Goal: Communication & Community: Answer question/provide support

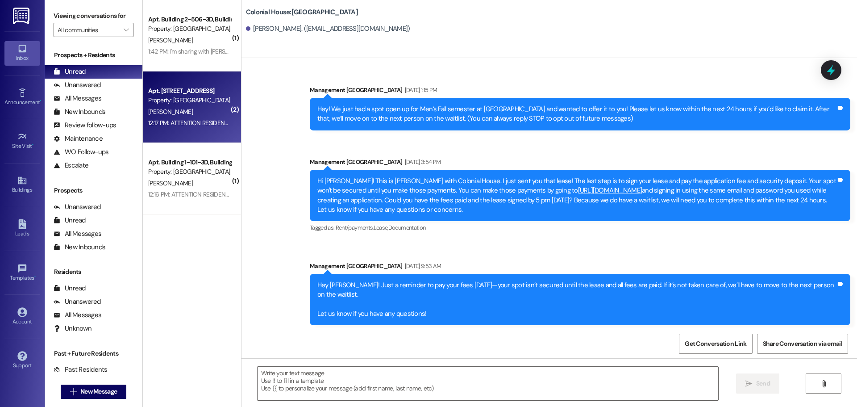
scroll to position [359, 0]
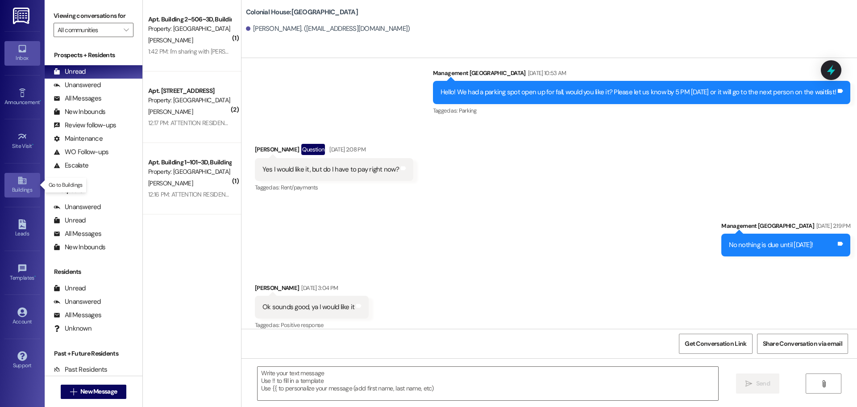
click at [26, 187] on div "Buildings" at bounding box center [22, 189] width 45 height 9
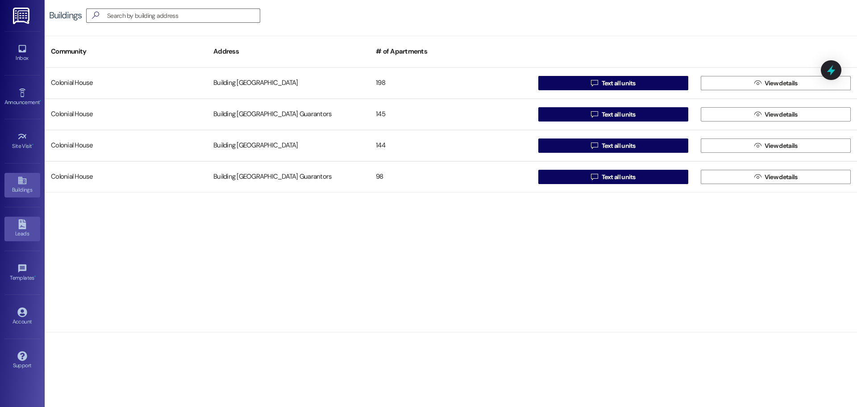
click at [25, 225] on icon at bounding box center [22, 224] width 8 height 10
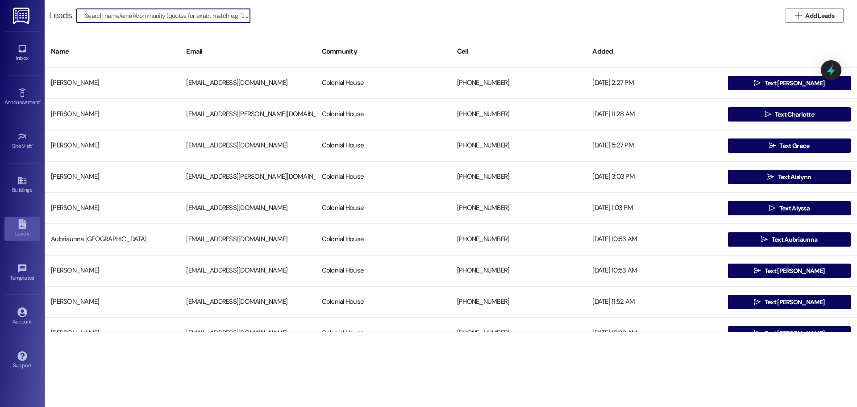
click at [126, 12] on input at bounding box center [167, 15] width 165 height 12
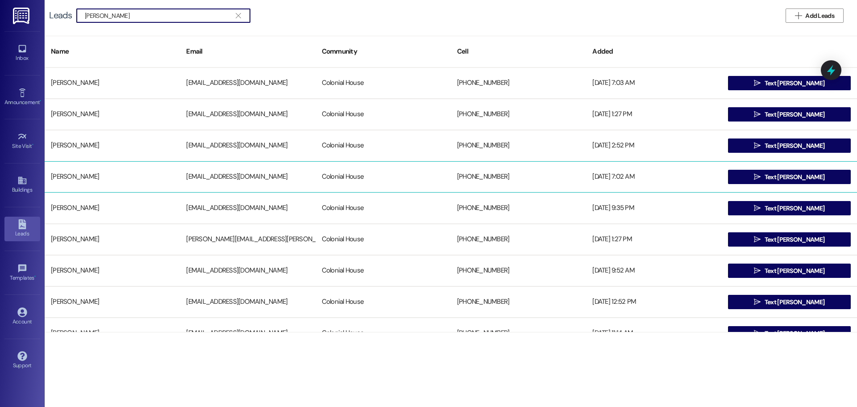
type input "joshua"
click at [96, 175] on div "Joshua Sobek" at bounding box center [112, 177] width 135 height 18
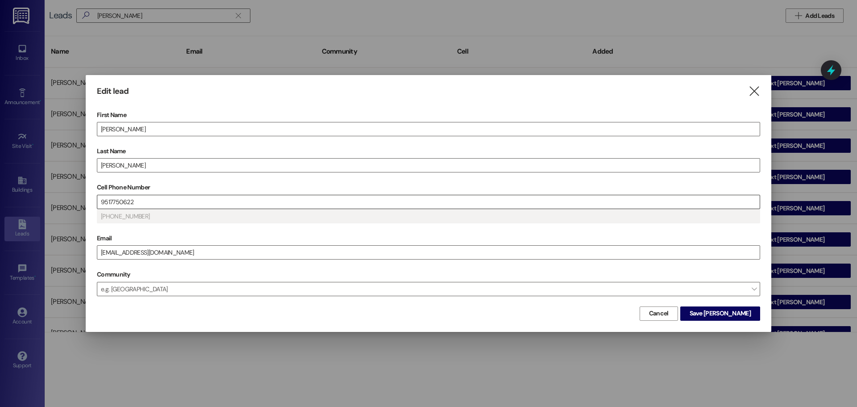
click at [144, 196] on input "9517750622" at bounding box center [428, 201] width 662 height 13
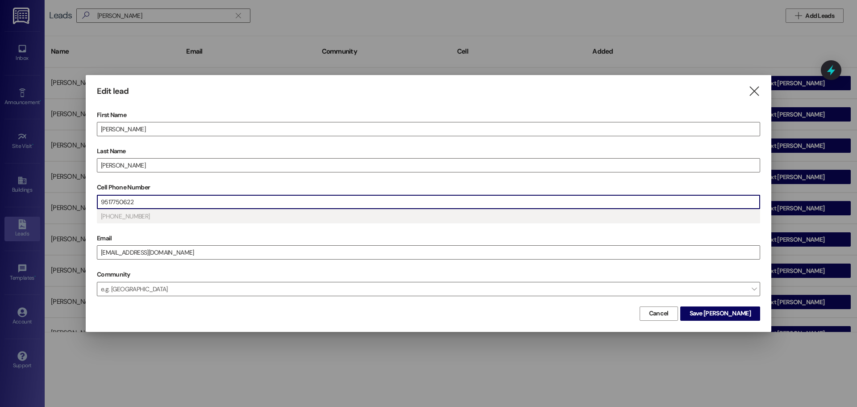
click at [144, 196] on input "9517750622" at bounding box center [428, 201] width 662 height 13
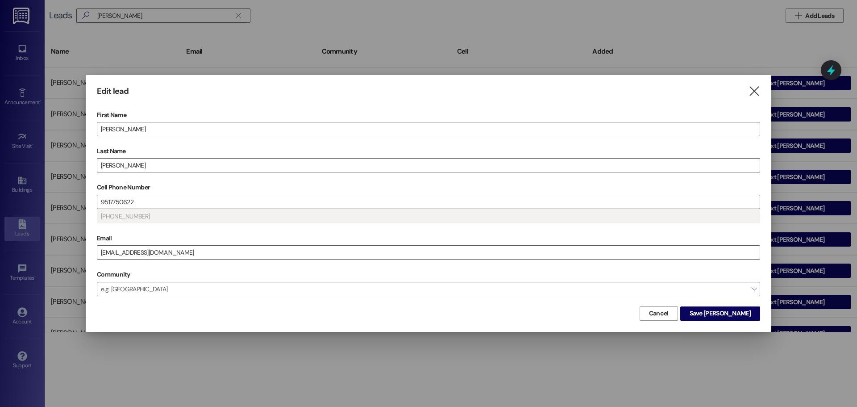
click at [150, 204] on input "9517750622" at bounding box center [428, 201] width 662 height 13
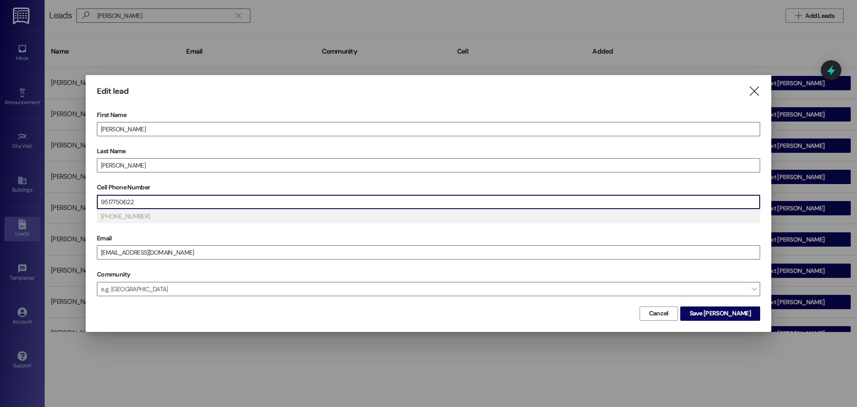
click at [150, 204] on input "9517750622" at bounding box center [428, 201] width 662 height 13
click at [727, 313] on span "Save Joshua" at bounding box center [719, 312] width 61 height 9
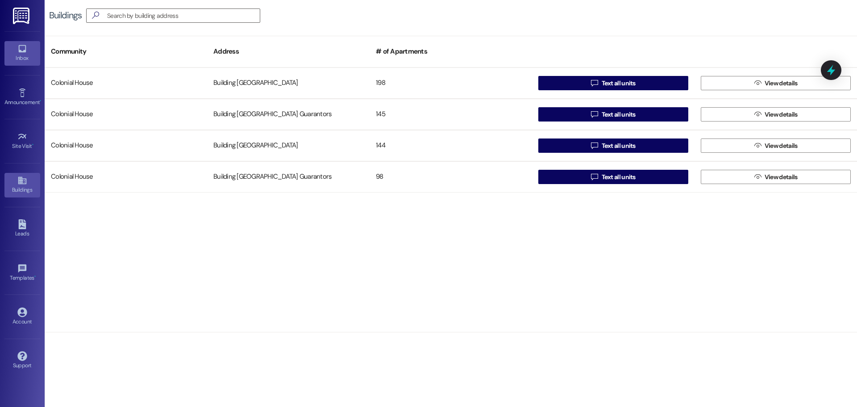
click at [25, 46] on icon at bounding box center [22, 49] width 8 height 8
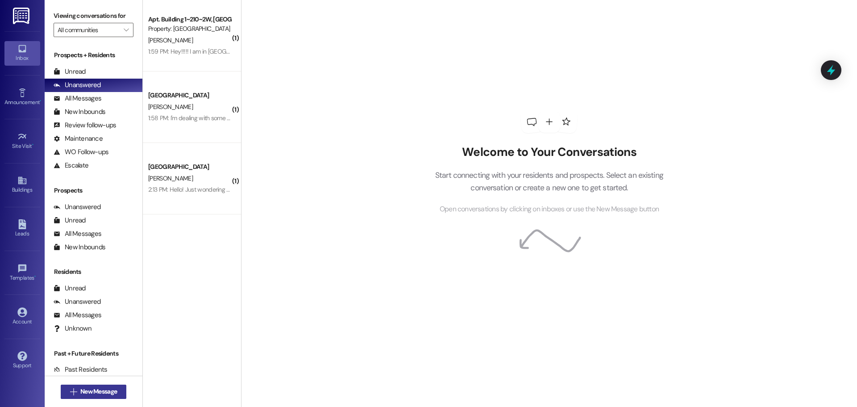
click at [93, 389] on span "New Message" at bounding box center [98, 390] width 37 height 9
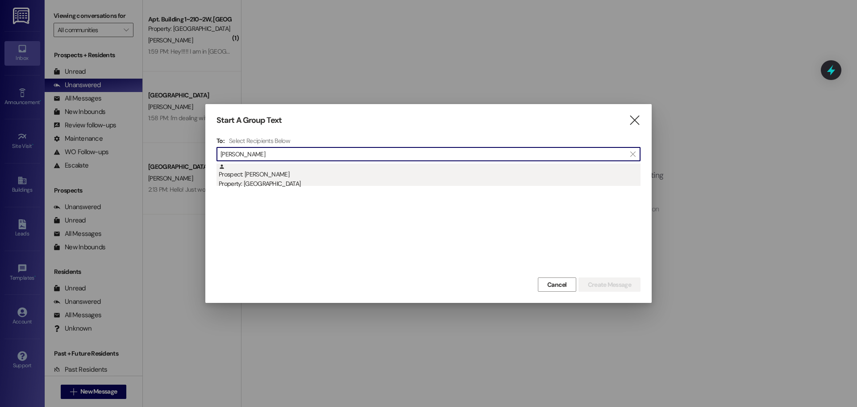
type input "[PERSON_NAME]"
click at [291, 177] on div "Prospect: [PERSON_NAME] Property: [GEOGRAPHIC_DATA]" at bounding box center [430, 175] width 422 height 25
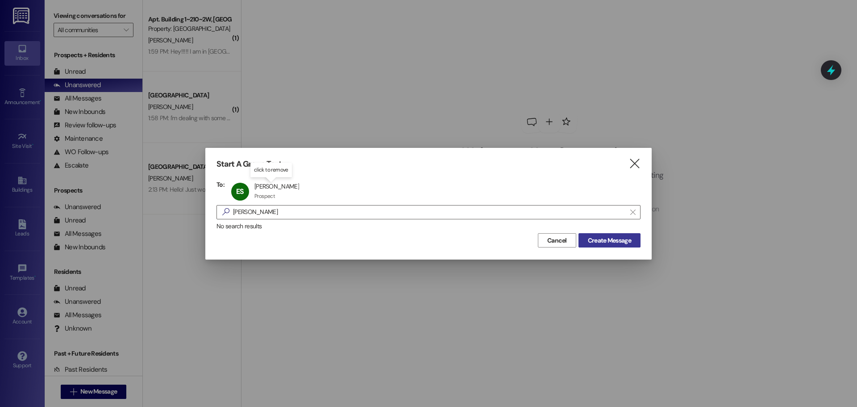
click at [603, 239] on span "Create Message" at bounding box center [609, 240] width 43 height 9
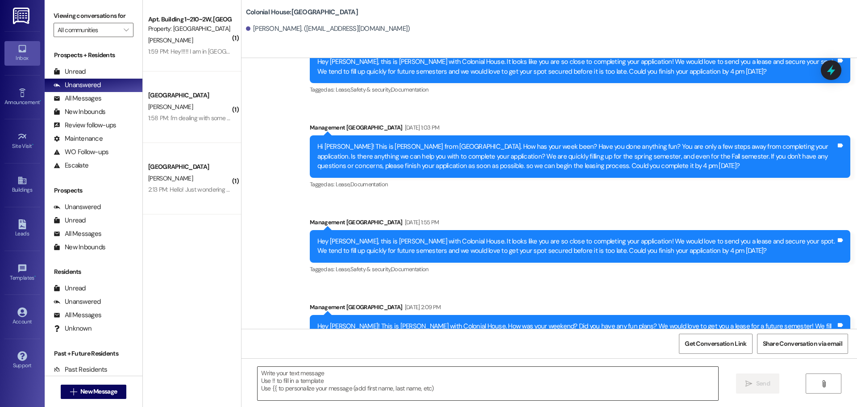
scroll to position [1778, 0]
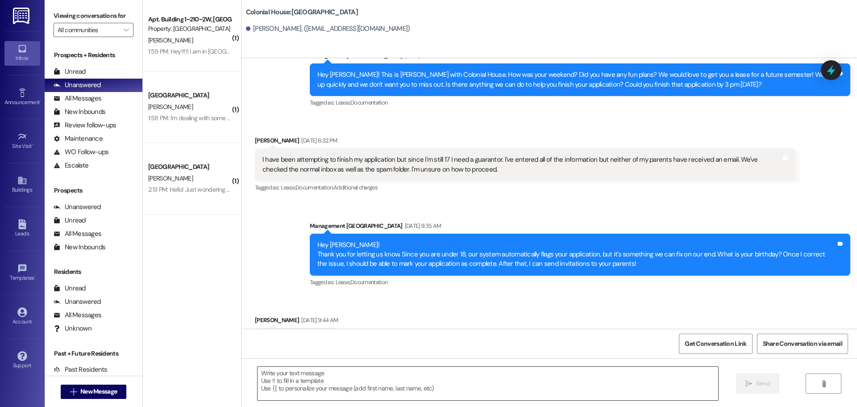
click at [273, 383] on textarea at bounding box center [487, 382] width 461 height 33
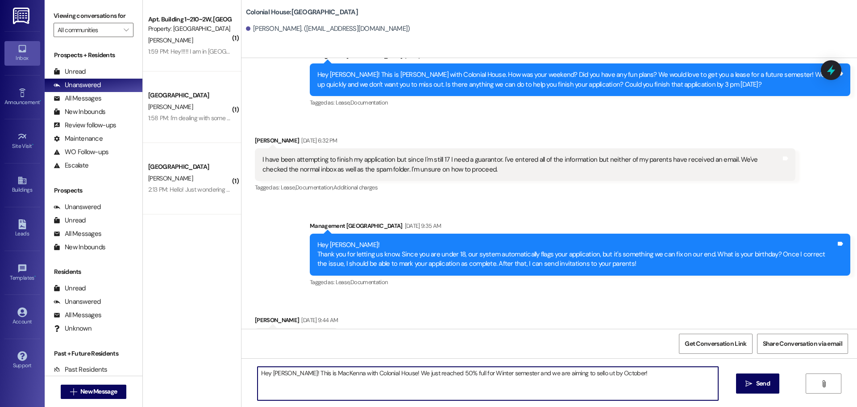
click at [577, 372] on textarea "Hey [PERSON_NAME]! This is MacKenna with Colonial House! We just reached 50% fu…" at bounding box center [487, 382] width 461 height 33
click at [615, 379] on textarea "Hey [PERSON_NAME]! This is MacKenna with Colonial House! We just reached 50% fu…" at bounding box center [487, 382] width 461 height 33
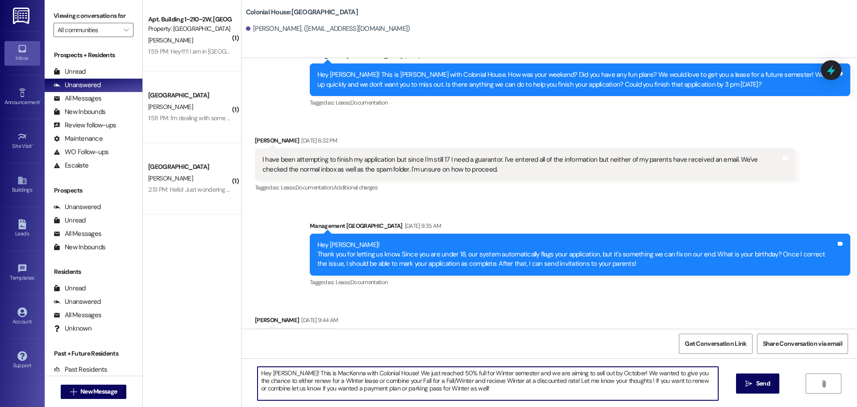
click at [347, 382] on textarea "Hey [PERSON_NAME]! This is MacKenna with Colonial House! We just reached 50% fu…" at bounding box center [487, 382] width 461 height 33
click at [339, 376] on textarea "Hey [PERSON_NAME]! This is MacKenna with Colonial House! We just reached 50% fu…" at bounding box center [487, 382] width 461 height 33
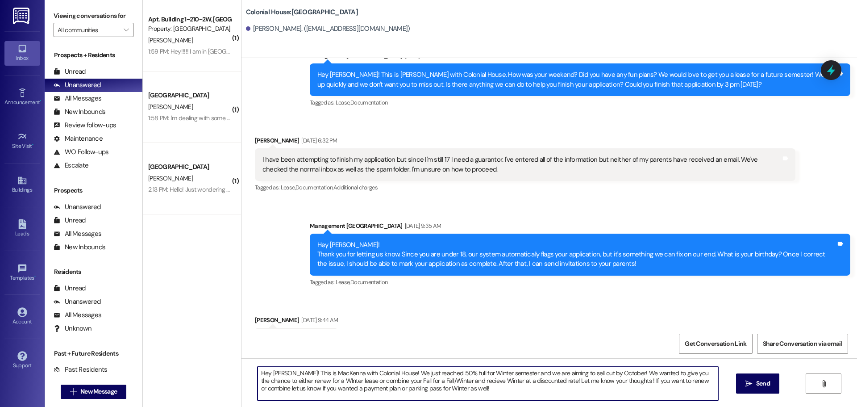
click at [339, 376] on textarea "Hey [PERSON_NAME]! This is MacKenna with Colonial House! We just reached 50% fu…" at bounding box center [487, 382] width 461 height 33
paste textarea ". We just reached 50% full for Winter semester, and we’re aiming to sell out by…"
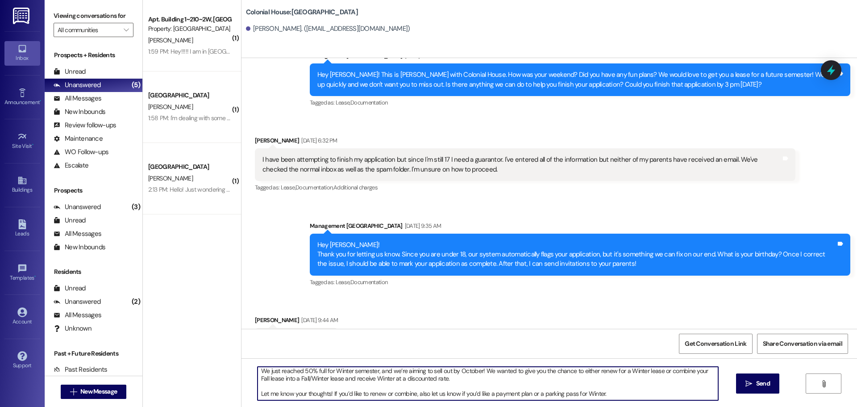
scroll to position [0, 0]
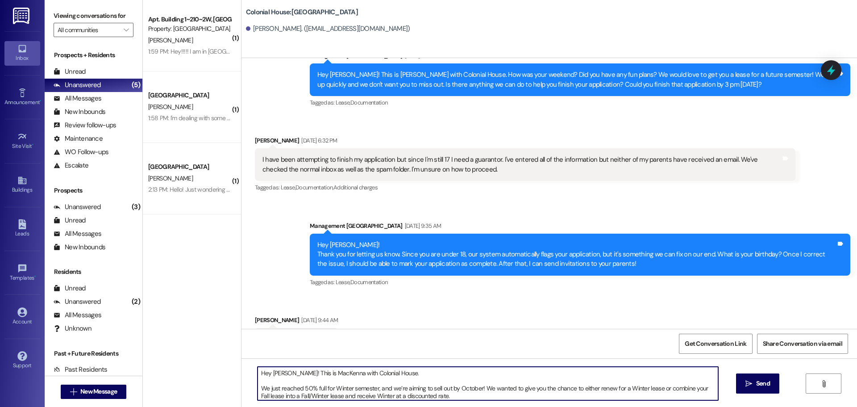
drag, startPoint x: 474, startPoint y: 370, endPoint x: 453, endPoint y: 386, distance: 26.3
click at [453, 386] on textarea "Hey [PERSON_NAME]! This is MacKenna with Colonial House. We just reached 50% fu…" at bounding box center [487, 382] width 461 height 33
drag, startPoint x: 606, startPoint y: 396, endPoint x: 231, endPoint y: 366, distance: 376.4
click at [231, 366] on div "( 1 ) Apt. Building 1~210~2W, Building 1 Colonial House Property: Colonial Hous…" at bounding box center [500, 203] width 714 height 407
type textarea "Hey [PERSON_NAME]! This is MacKenna with Colonial House. We just reached 50% fu…"
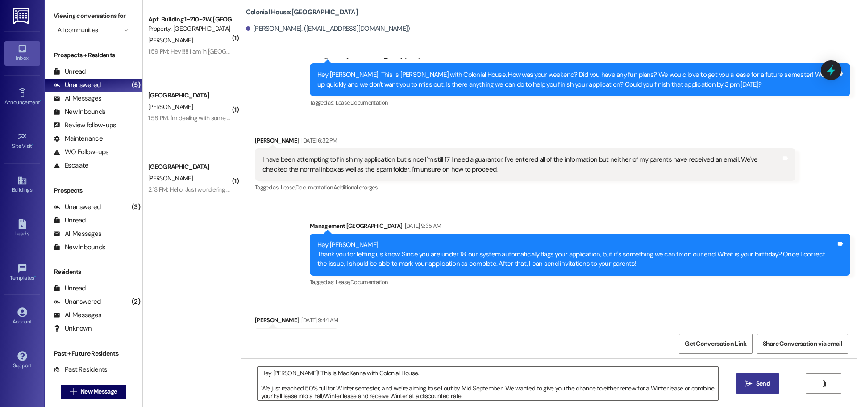
click at [756, 380] on span "Send" at bounding box center [763, 382] width 14 height 9
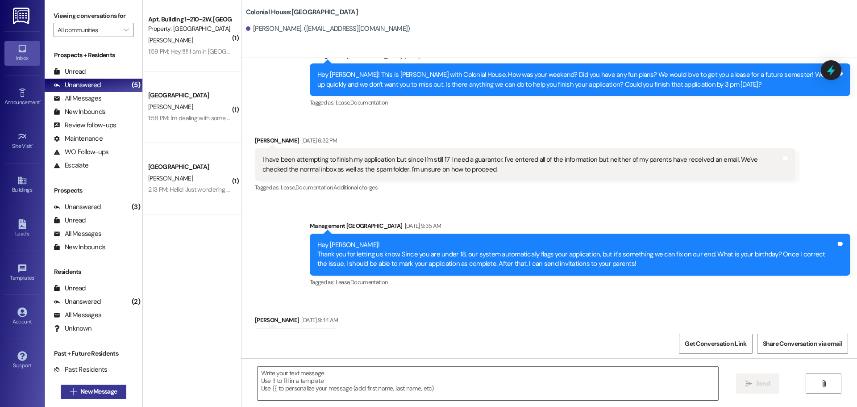
click at [77, 396] on button " New Message" at bounding box center [94, 391] width 66 height 14
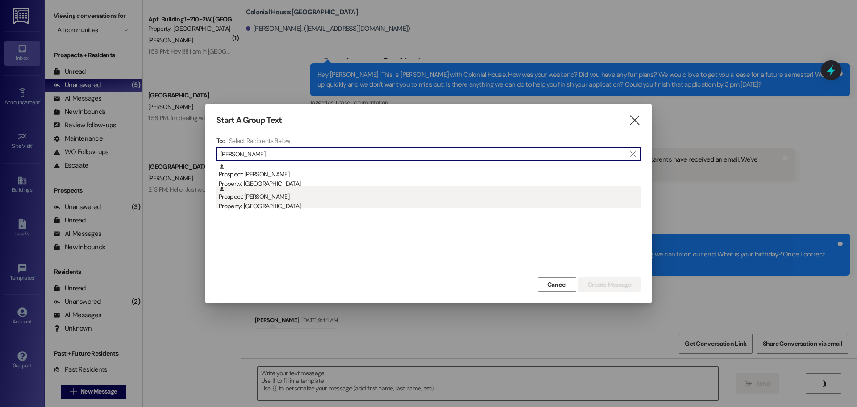
type input "[PERSON_NAME]"
click at [283, 203] on div "Property: [GEOGRAPHIC_DATA]" at bounding box center [430, 205] width 422 height 9
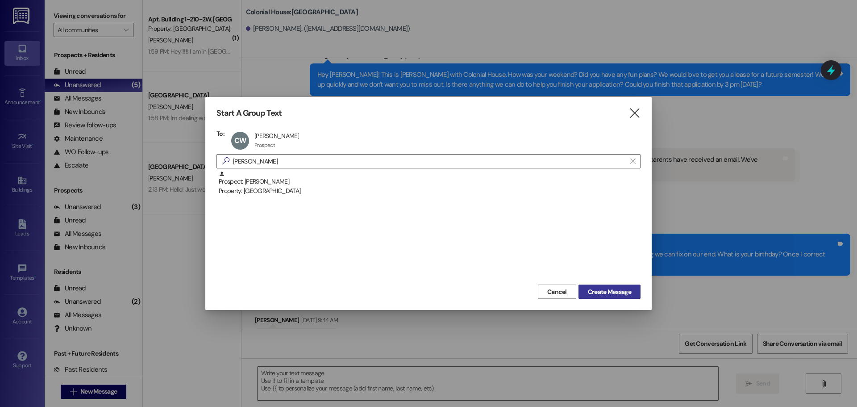
click at [618, 289] on span "Create Message" at bounding box center [609, 291] width 43 height 9
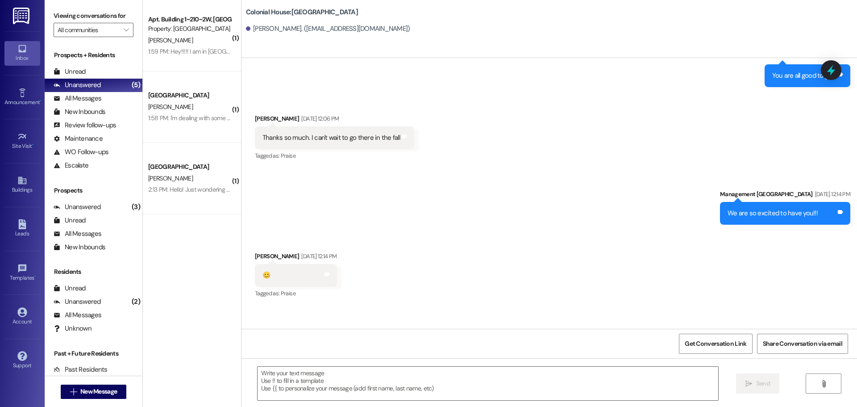
scroll to position [785, 0]
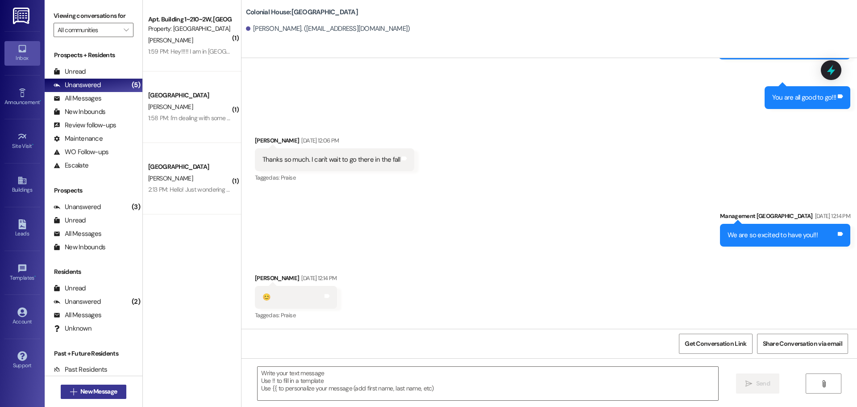
click at [85, 387] on span "New Message" at bounding box center [98, 390] width 37 height 9
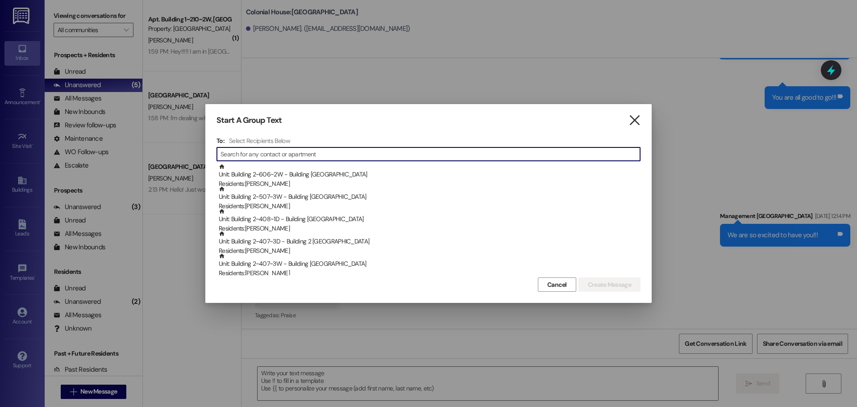
click at [639, 116] on icon "" at bounding box center [634, 120] width 12 height 9
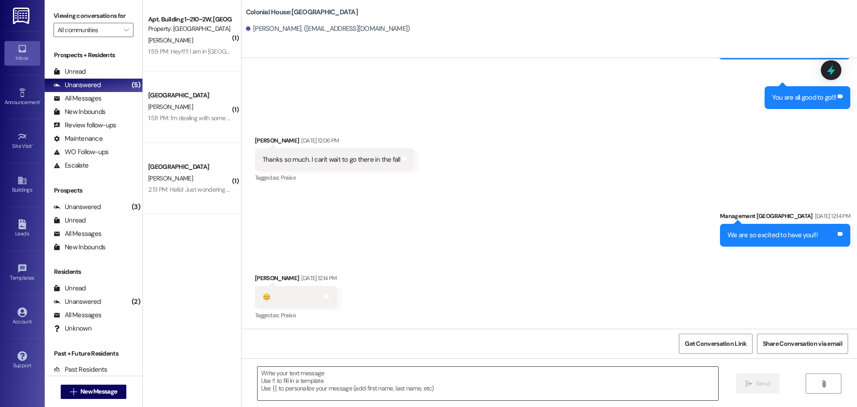
click at [285, 377] on textarea at bounding box center [487, 382] width 461 height 33
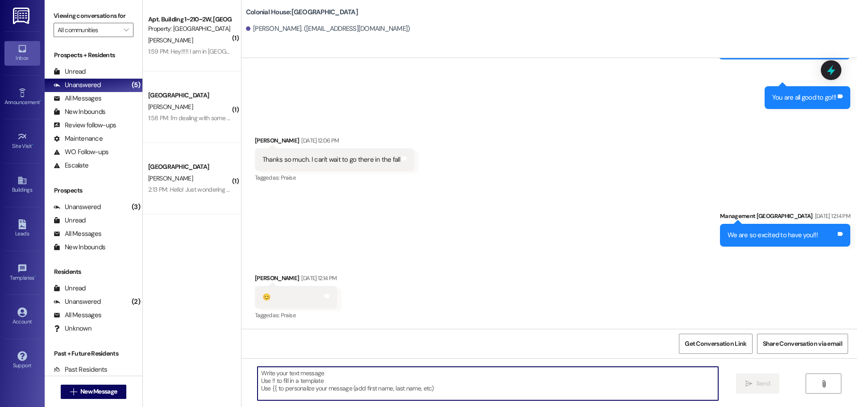
paste textarea "Hi [PERSON_NAME], it’s MacKenna from [GEOGRAPHIC_DATA]. We’re already 50% full …"
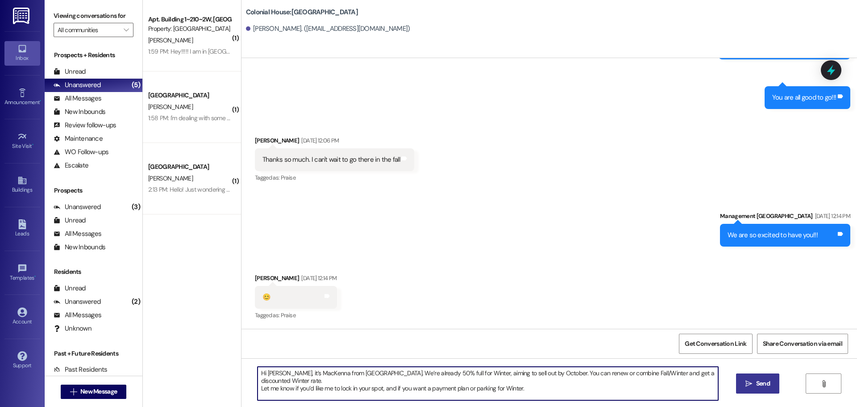
drag, startPoint x: 277, startPoint y: 371, endPoint x: 261, endPoint y: 370, distance: 15.6
click at [261, 370] on textarea "Hi [PERSON_NAME], it’s MacKenna from [GEOGRAPHIC_DATA]. We’re already 50% full …" at bounding box center [487, 382] width 461 height 33
drag, startPoint x: 536, startPoint y: 368, endPoint x: 514, endPoint y: 375, distance: 23.0
click at [514, 375] on textarea "Hi [PERSON_NAME], it’s MacKenna from [GEOGRAPHIC_DATA]. We’re already 50% full …" at bounding box center [487, 382] width 461 height 33
drag, startPoint x: 529, startPoint y: 390, endPoint x: 171, endPoint y: 338, distance: 361.5
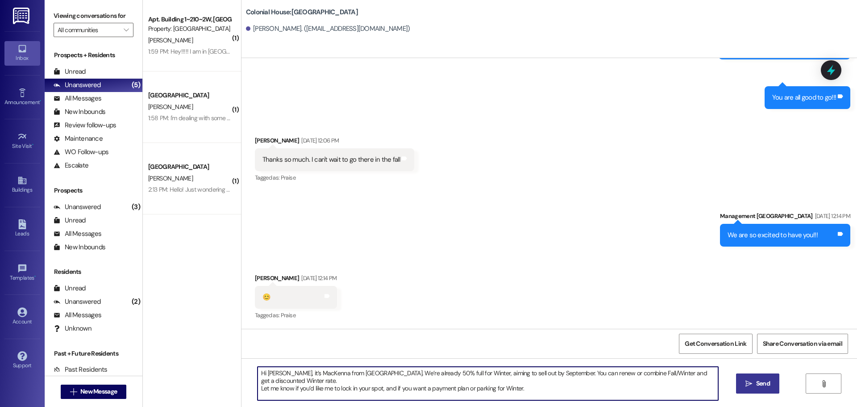
click at [171, 338] on div "( 1 ) Apt. Building 1~210~2W, Building 1 Colonial House Property: Colonial Hous…" at bounding box center [500, 203] width 714 height 407
type textarea "Hi [PERSON_NAME], it’s MacKenna from [GEOGRAPHIC_DATA]. We’re already 50% full …"
click at [324, 375] on textarea "Hi [PERSON_NAME], it’s MacKenna from [GEOGRAPHIC_DATA]. We’re already 50% full …" at bounding box center [487, 382] width 461 height 33
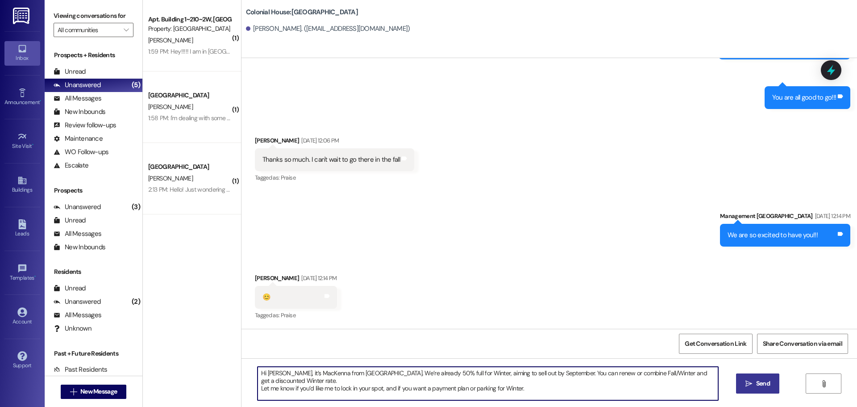
click at [336, 378] on textarea "Hi [PERSON_NAME], it’s MacKenna from [GEOGRAPHIC_DATA]. We’re already 50% full …" at bounding box center [487, 382] width 461 height 33
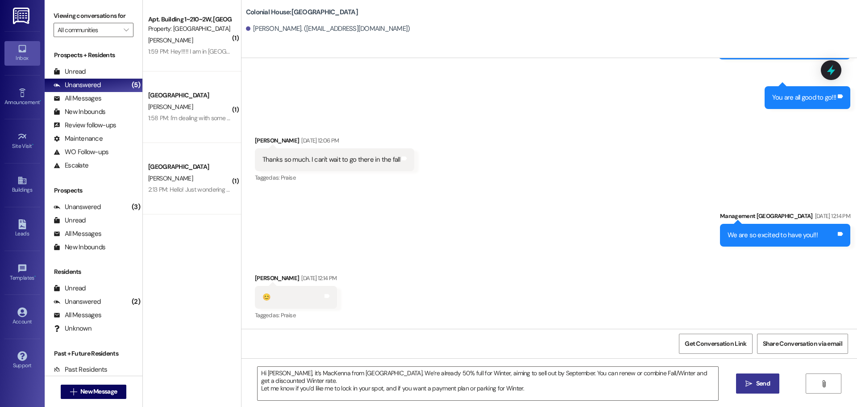
click at [772, 385] on button " Send" at bounding box center [757, 383] width 43 height 20
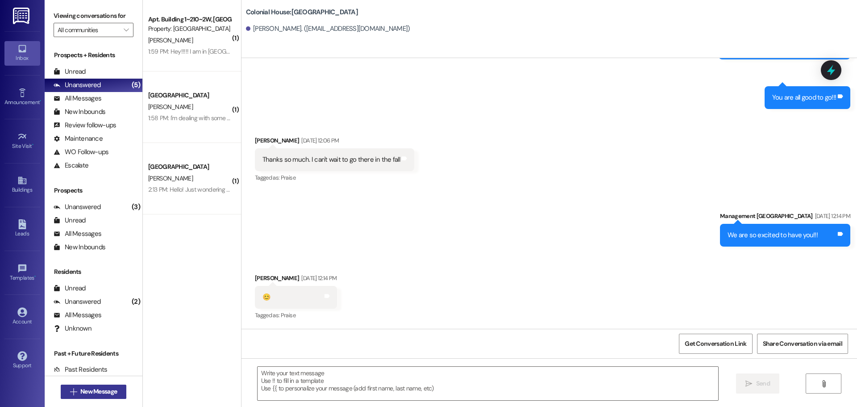
click at [97, 391] on span "New Message" at bounding box center [98, 390] width 37 height 9
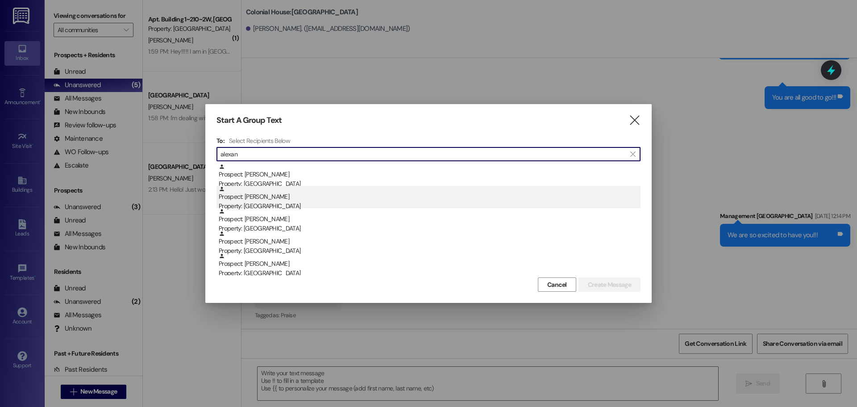
type input "alexan"
click at [345, 200] on div "Prospect: [PERSON_NAME] Property: [GEOGRAPHIC_DATA]" at bounding box center [430, 198] width 422 height 25
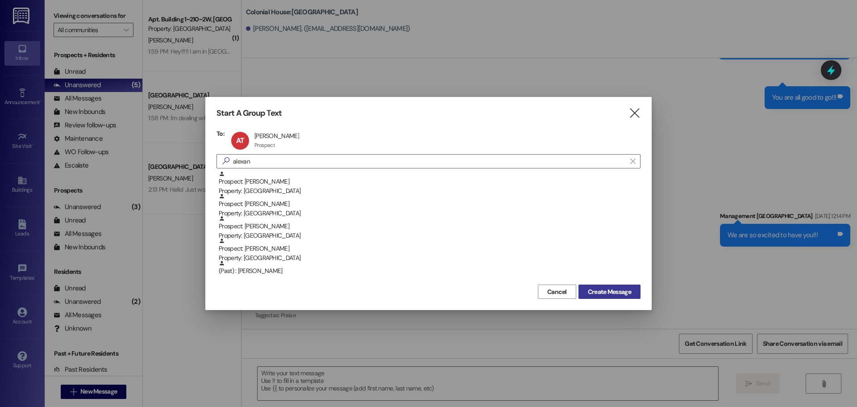
click at [613, 298] on button "Create Message" at bounding box center [609, 291] width 62 height 14
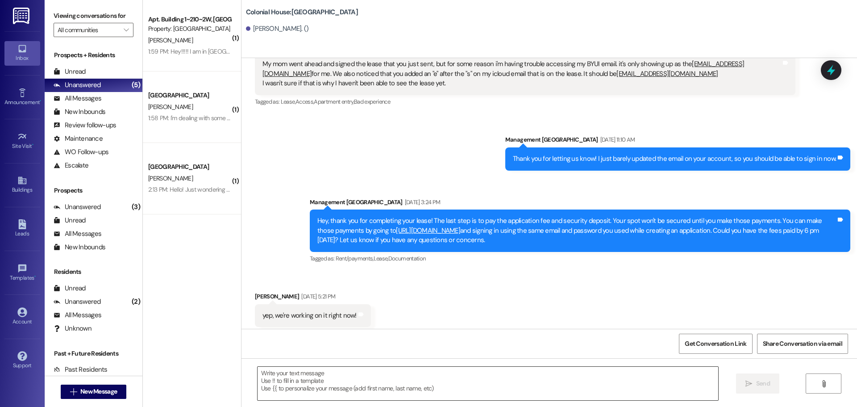
scroll to position [1128, 0]
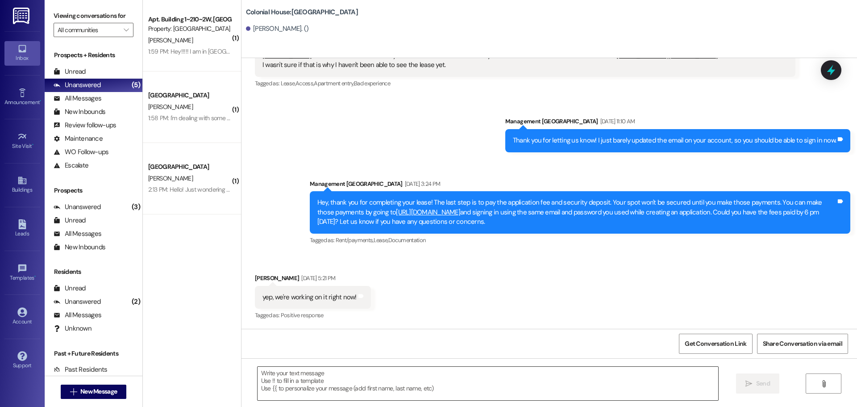
click at [324, 377] on textarea at bounding box center [487, 382] width 461 height 33
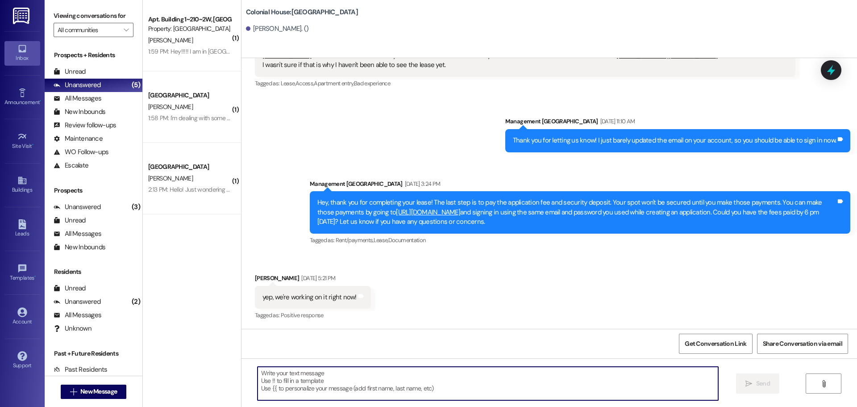
paste textarea "Hey [PERSON_NAME]! It’s MacKenna from [GEOGRAPHIC_DATA] 😊 We’re already 50% ful…"
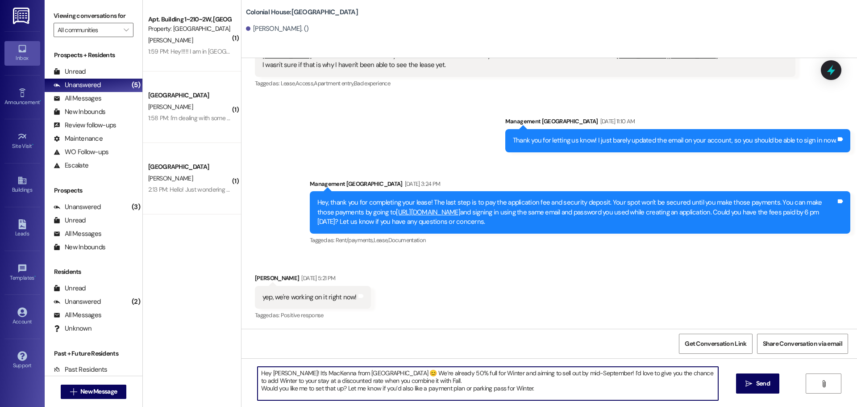
drag, startPoint x: 282, startPoint y: 374, endPoint x: 267, endPoint y: 376, distance: 15.3
click at [267, 376] on textarea "Hey [PERSON_NAME]! It’s MacKenna from [GEOGRAPHIC_DATA] 😊 We’re already 50% ful…" at bounding box center [487, 382] width 461 height 33
type textarea "Hey [PERSON_NAME]! It’s MacKenna from [GEOGRAPHIC_DATA] 😊 We’re already 50% ful…"
click at [760, 378] on button " Send" at bounding box center [757, 383] width 43 height 20
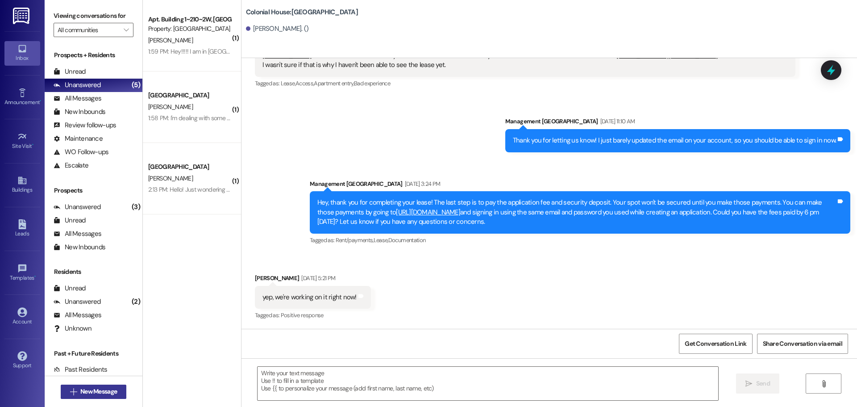
click at [112, 390] on span "New Message" at bounding box center [98, 390] width 37 height 9
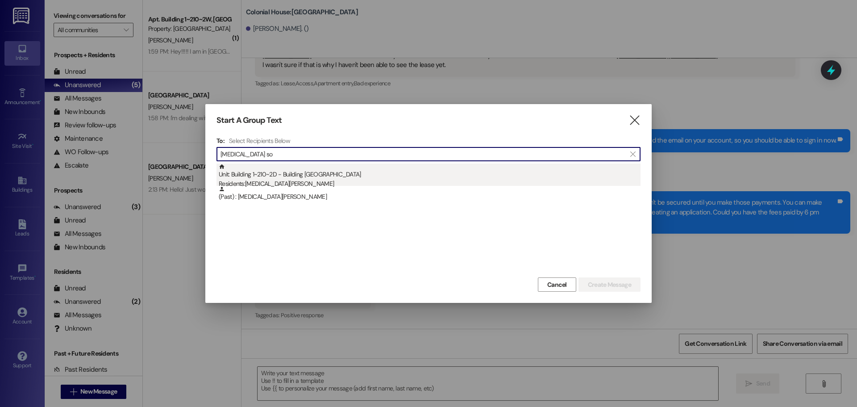
type input "[MEDICAL_DATA] so"
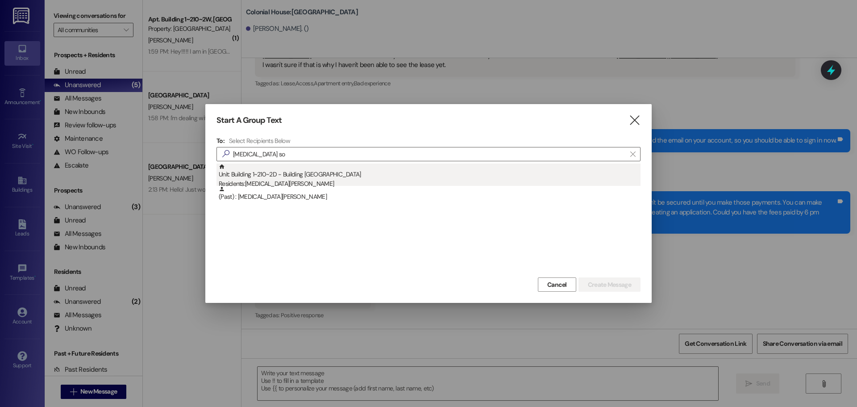
click at [274, 184] on div "Residents: [MEDICAL_DATA][PERSON_NAME]" at bounding box center [430, 183] width 422 height 9
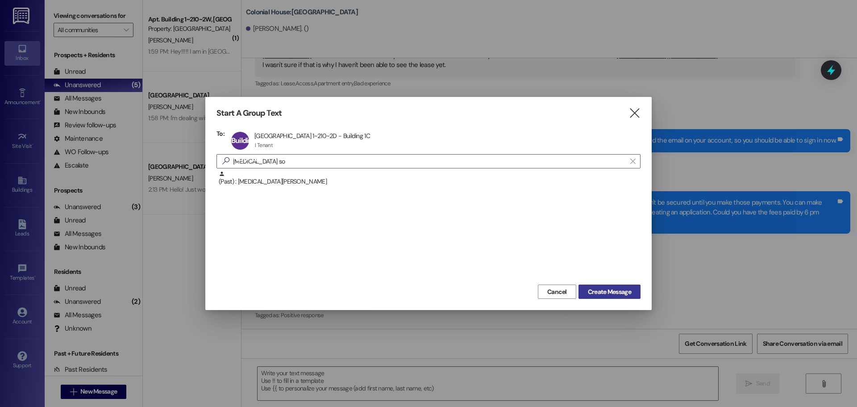
click at [617, 294] on span "Create Message" at bounding box center [609, 291] width 43 height 9
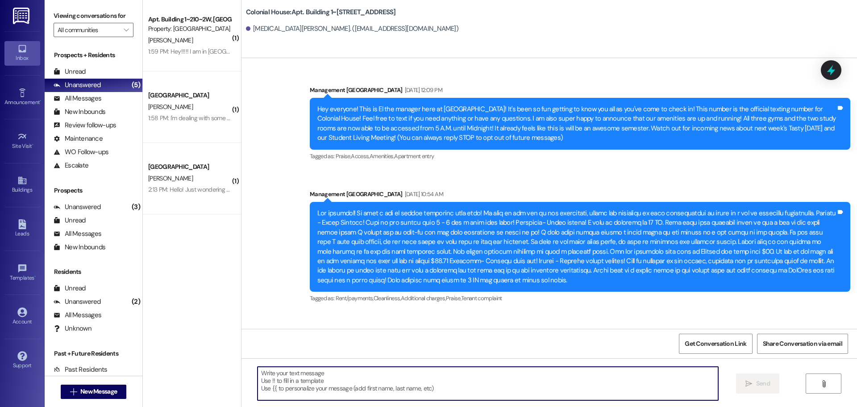
scroll to position [40334, 0]
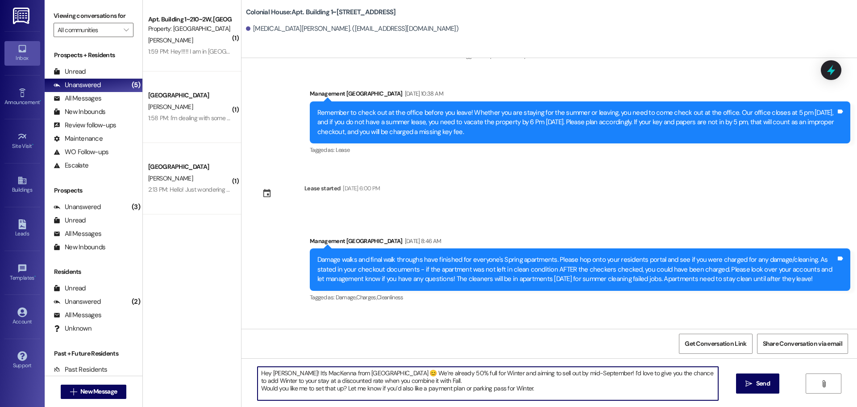
click at [281, 374] on textarea "Hey [PERSON_NAME]! It’s MacKenna from [GEOGRAPHIC_DATA] 😊 We’re already 50% ful…" at bounding box center [487, 382] width 461 height 33
drag, startPoint x: 282, startPoint y: 372, endPoint x: 265, endPoint y: 373, distance: 17.0
click at [265, 373] on textarea "Hey [PERSON_NAME]! It’s MacKenna from [GEOGRAPHIC_DATA] 😊 We’re already 50% ful…" at bounding box center [487, 382] width 461 height 33
drag, startPoint x: 571, startPoint y: 398, endPoint x: 212, endPoint y: 371, distance: 360.7
click at [212, 371] on div "( 1 ) Apt. Building 1~210~2W, Building 1 Colonial House Property: Colonial Hous…" at bounding box center [500, 203] width 714 height 407
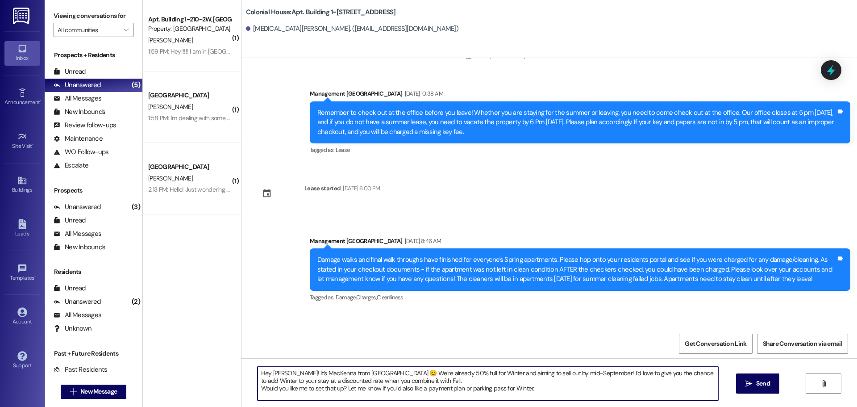
click at [506, 378] on textarea "Hey [PERSON_NAME]! It’s MacKenna from [GEOGRAPHIC_DATA] 😊 We’re already 50% ful…" at bounding box center [487, 382] width 461 height 33
type textarea "Hey [PERSON_NAME]! It’s MacKenna from [GEOGRAPHIC_DATA] 😊 We’re already 50% ful…"
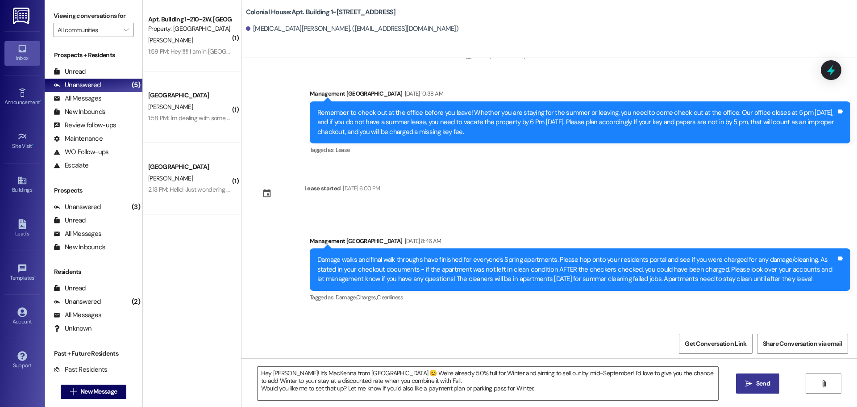
click at [765, 386] on span "Send" at bounding box center [763, 382] width 14 height 9
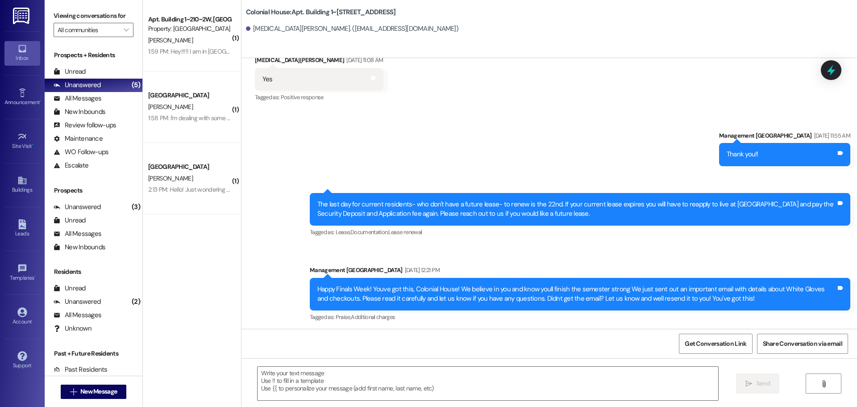
scroll to position [40047, 0]
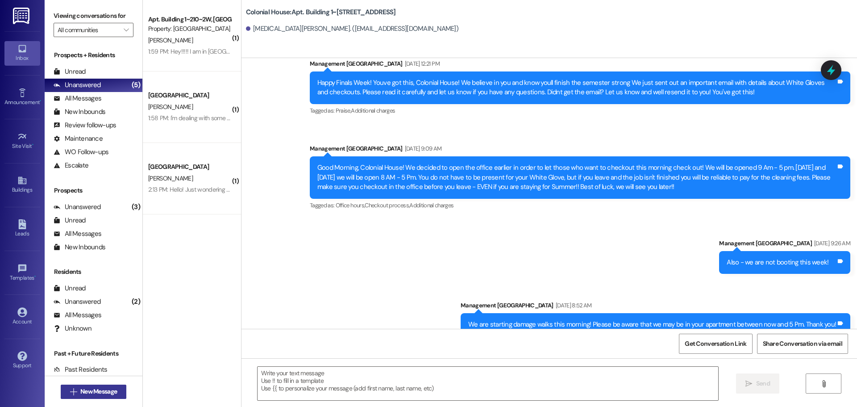
click at [99, 386] on button " New Message" at bounding box center [94, 391] width 66 height 14
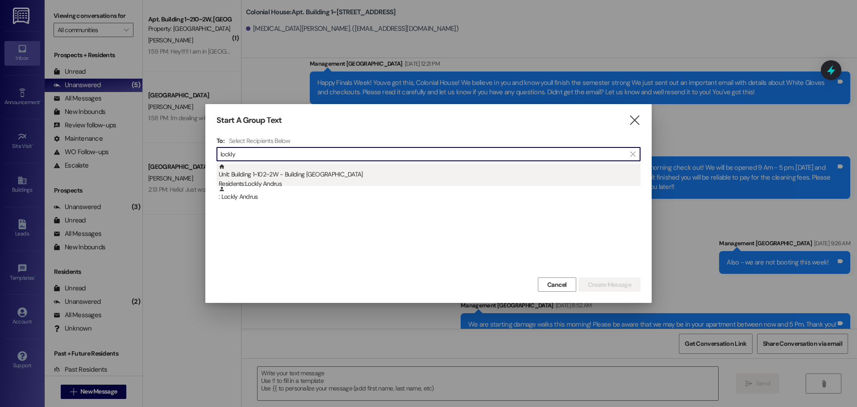
type input "lockly"
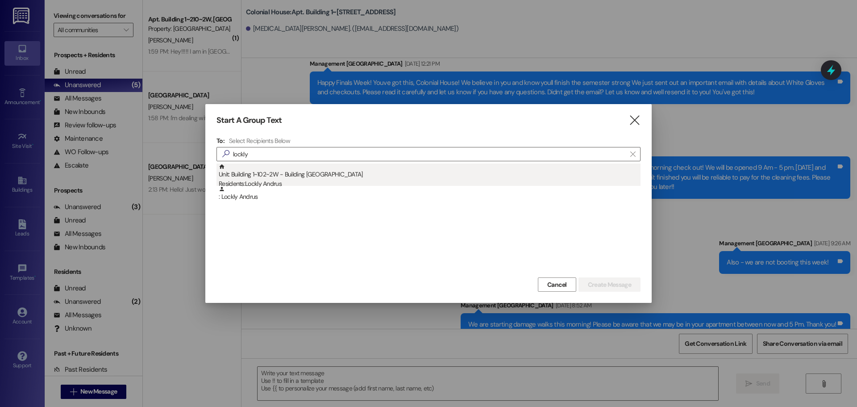
click at [342, 183] on div "Residents: Lockly Andrus" at bounding box center [430, 183] width 422 height 9
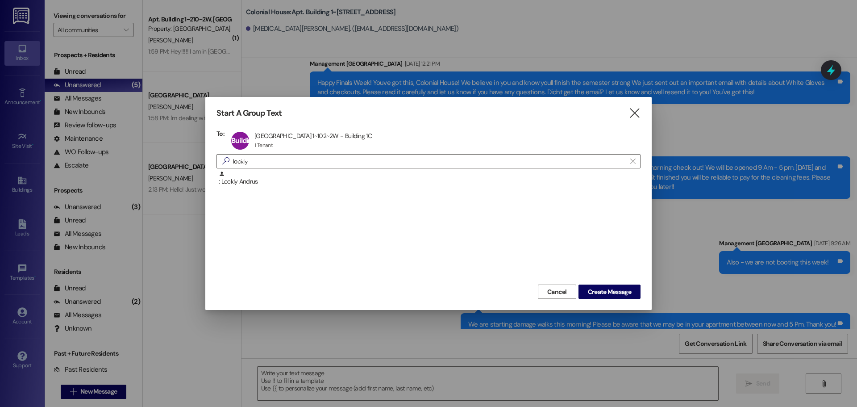
drag, startPoint x: 605, startPoint y: 293, endPoint x: 570, endPoint y: 256, distance: 51.2
click at [606, 291] on span "Create Message" at bounding box center [609, 291] width 43 height 9
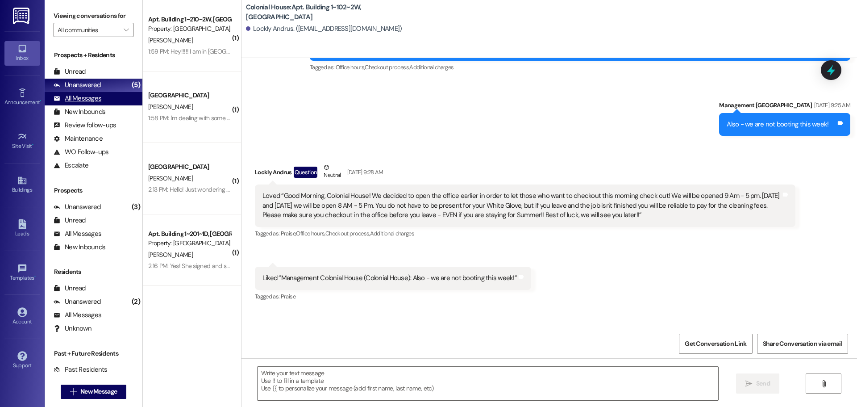
scroll to position [24626, 0]
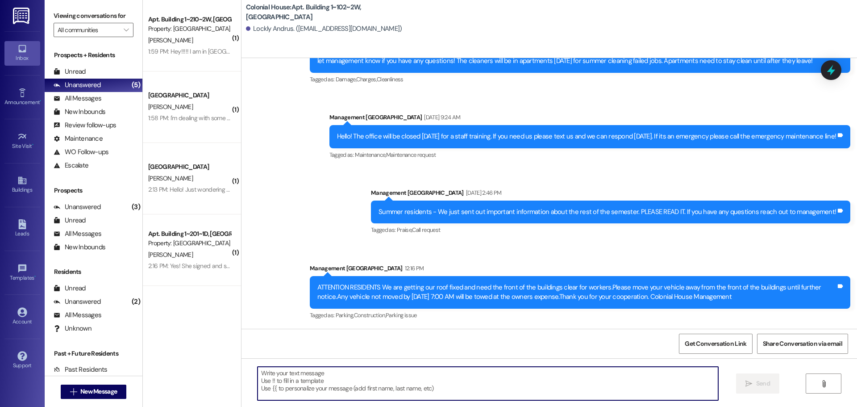
click at [310, 385] on textarea at bounding box center [487, 382] width 461 height 33
paste textarea "Hey [PERSON_NAME]! We’re 50% booked for Winter already and expect to sell out b…"
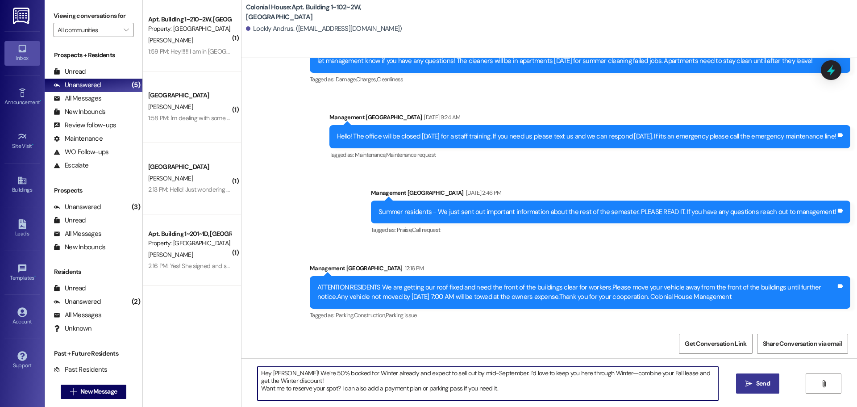
drag, startPoint x: 279, startPoint y: 370, endPoint x: 266, endPoint y: 371, distance: 13.8
click at [266, 371] on textarea "Hey [PERSON_NAME]! We’re 50% booked for Winter already and expect to sell out b…" at bounding box center [487, 382] width 461 height 33
drag, startPoint x: 504, startPoint y: 390, endPoint x: 237, endPoint y: 361, distance: 269.0
click at [241, 361] on div "Hey Lockly! We’re 50% booked for Winter already and expect to sell out by mid-S…" at bounding box center [548, 391] width 615 height 67
click at [297, 386] on textarea "Hey Lockly! We’re 50% booked for Winter already and expect to sell out by mid-S…" at bounding box center [487, 382] width 461 height 33
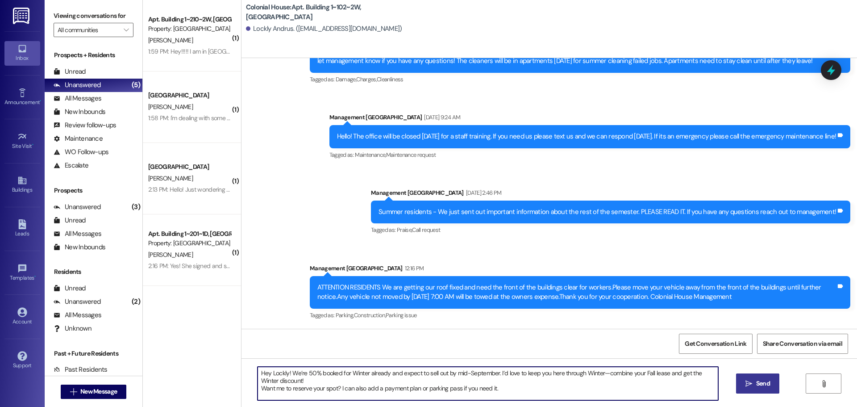
drag, startPoint x: 501, startPoint y: 391, endPoint x: 219, endPoint y: 369, distance: 282.9
click at [219, 369] on div "( 1 ) Apt. Building 1~210~2W, Building 1 Colonial House Property: Colonial Hous…" at bounding box center [500, 203] width 714 height 407
type textarea "Hey Lockly! We’re 50% booked for Winter already and expect to sell out by mid-S…"
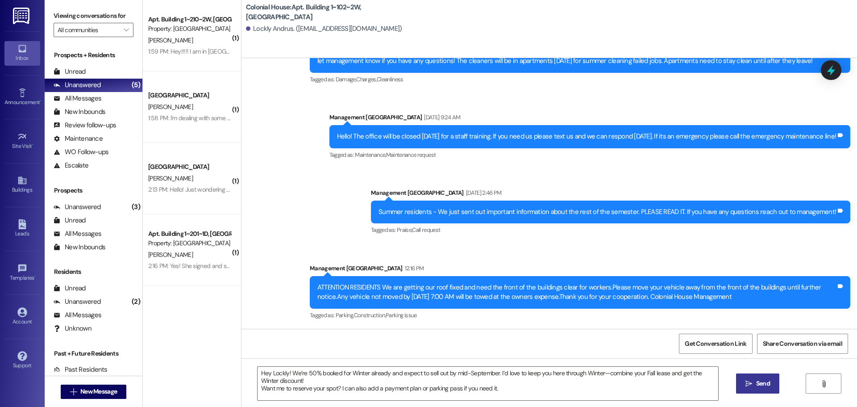
click at [772, 386] on button " Send" at bounding box center [757, 383] width 43 height 20
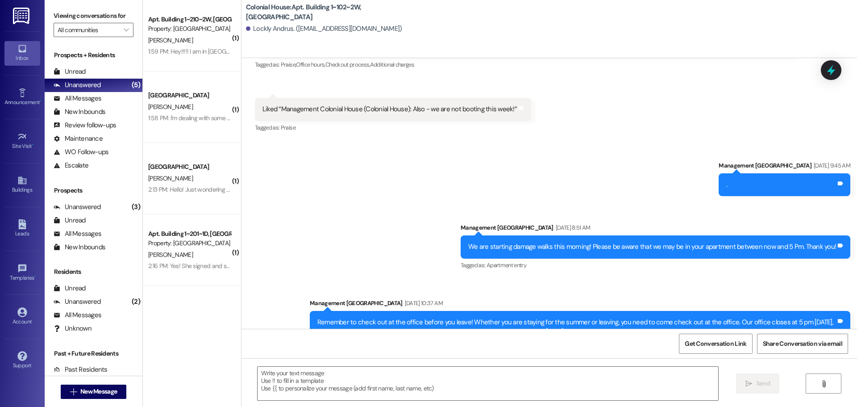
scroll to position [24064, 0]
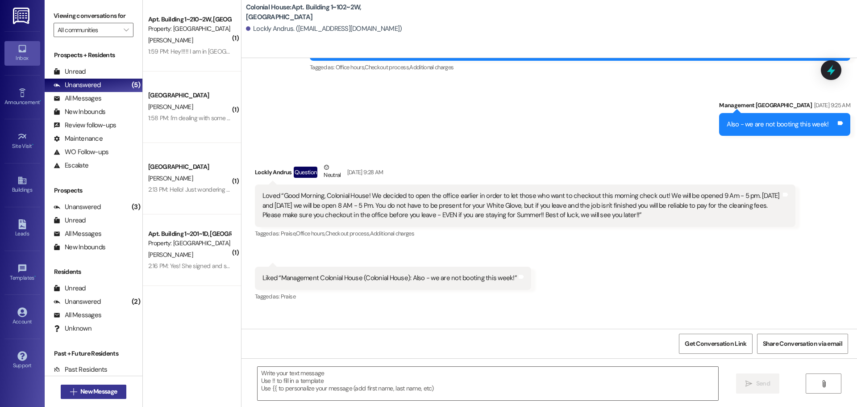
click at [83, 389] on span "New Message" at bounding box center [98, 390] width 37 height 9
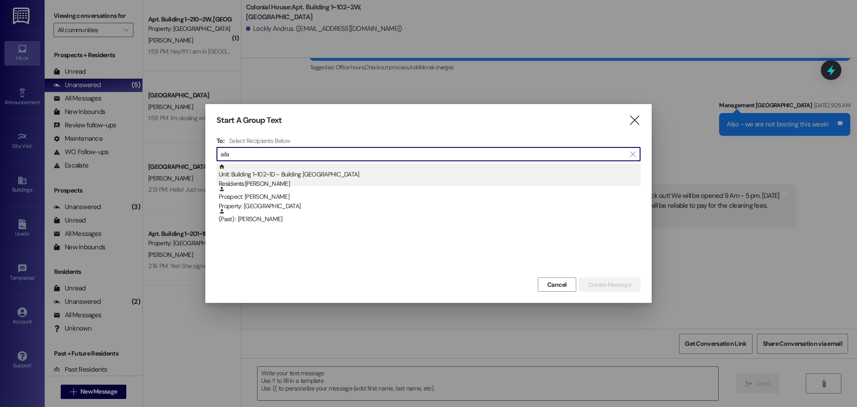
type input "aila"
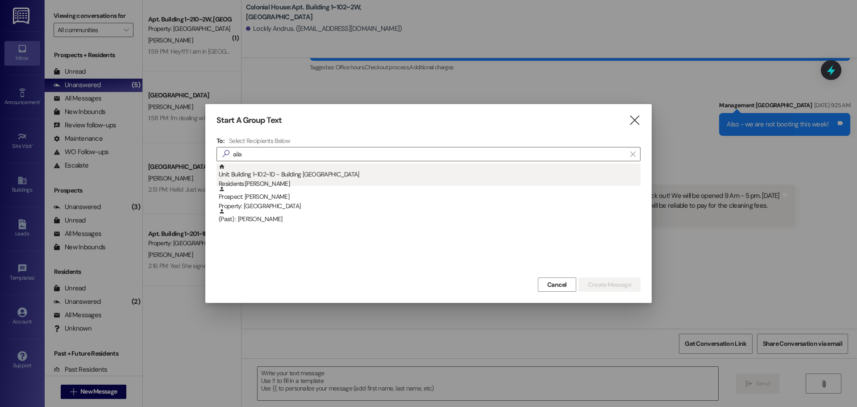
click at [333, 165] on div "Unit: Building 1~102~1D - Building 1 Colonial House Residents: [PERSON_NAME]" at bounding box center [430, 175] width 422 height 25
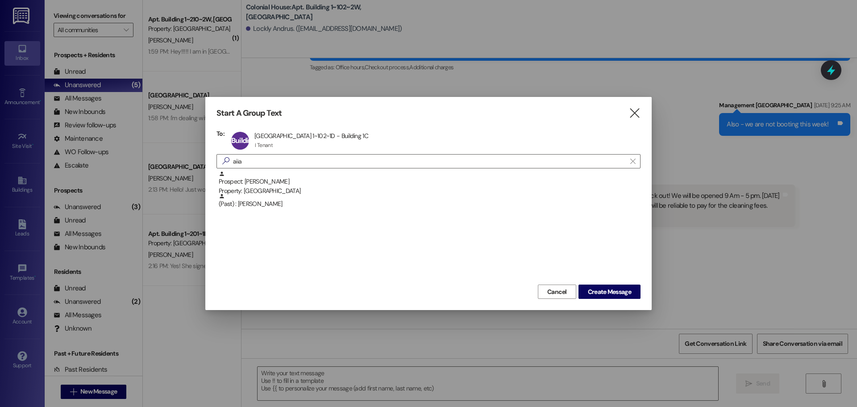
click at [605, 284] on div "Cancel Create Message" at bounding box center [428, 290] width 424 height 17
click at [606, 290] on span "Create Message" at bounding box center [609, 291] width 43 height 9
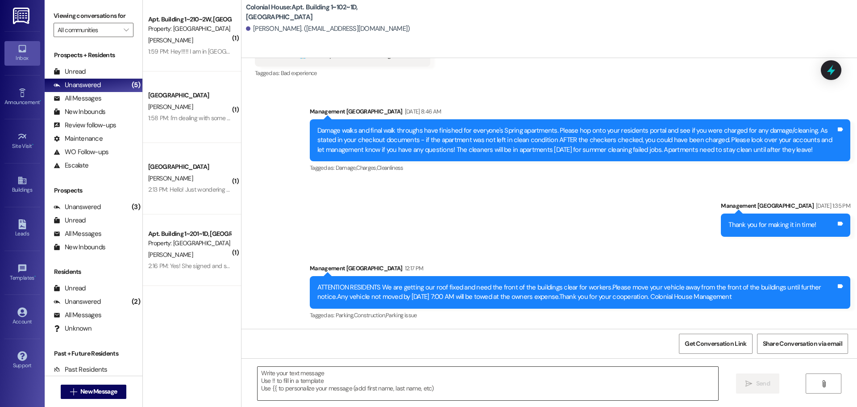
scroll to position [11370, 0]
click at [329, 381] on textarea at bounding box center [487, 382] width 461 height 33
paste textarea "Hey Lockly! We’re 50% booked for Winter already and expect to sell out by mid-S…"
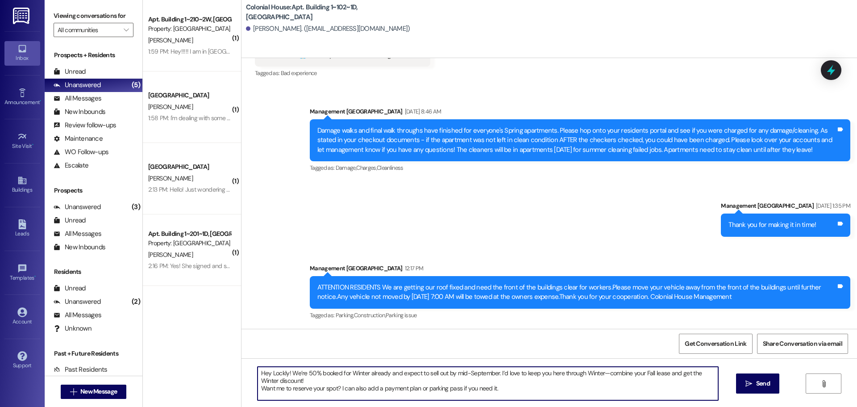
drag, startPoint x: 282, startPoint y: 372, endPoint x: 266, endPoint y: 372, distance: 16.1
click at [266, 372] on textarea "Hey Lockly! We’re 50% booked for Winter already and expect to sell out by mid-S…" at bounding box center [487, 382] width 461 height 33
drag, startPoint x: 510, startPoint y: 396, endPoint x: 167, endPoint y: 364, distance: 344.2
click at [167, 364] on div "( 1 ) Apt. Building 1~210~2W, Building 1 Colonial House Property: Colonial Hous…" at bounding box center [500, 203] width 714 height 407
type textarea "Hey [PERSON_NAME]! We’re 50% booked for Winter already and expect to sell out b…"
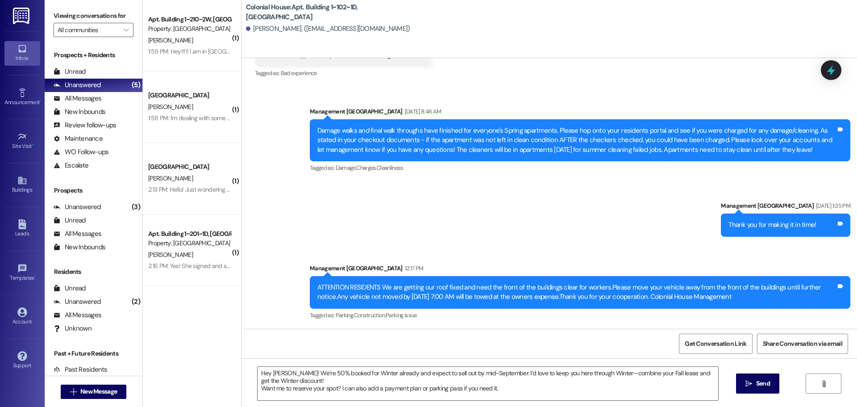
click at [759, 378] on span "Send" at bounding box center [763, 382] width 14 height 9
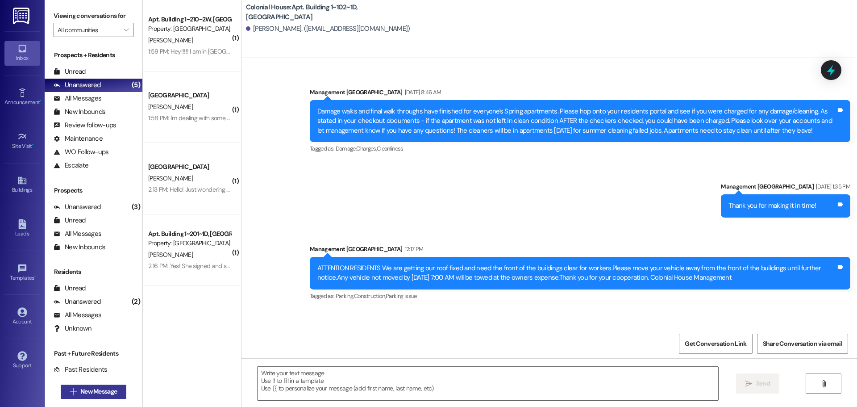
click at [94, 396] on button " New Message" at bounding box center [94, 391] width 66 height 14
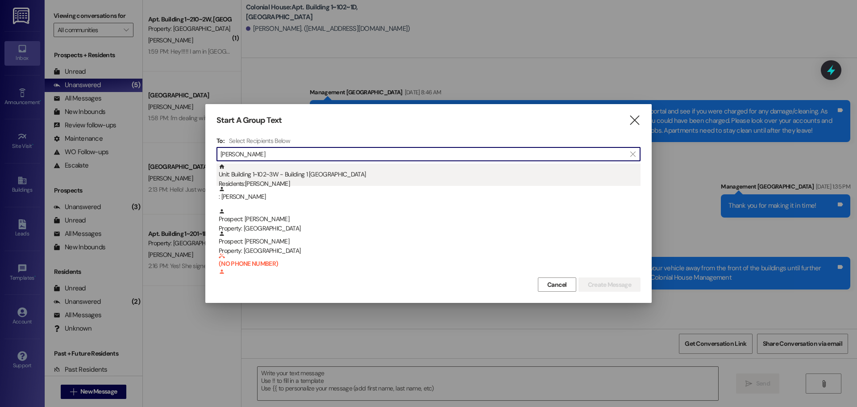
type input "[PERSON_NAME]"
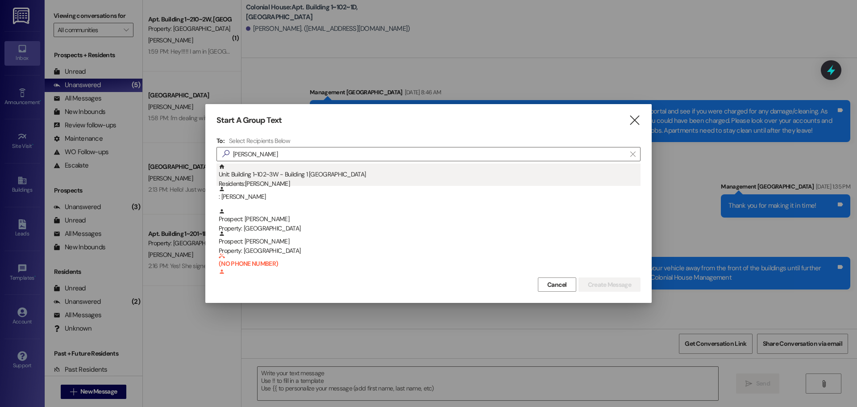
click at [317, 178] on div "Unit: Building 1~102~3W - Building 1 Colonial House Residents: [PERSON_NAME]" at bounding box center [430, 175] width 422 height 25
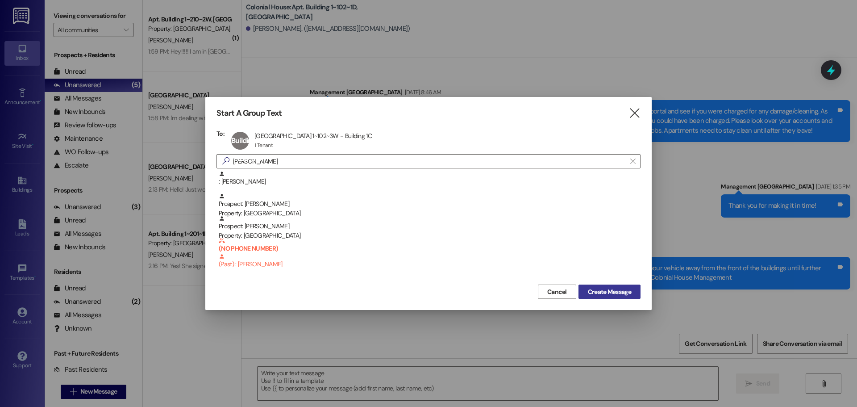
click at [595, 290] on span "Create Message" at bounding box center [609, 291] width 43 height 9
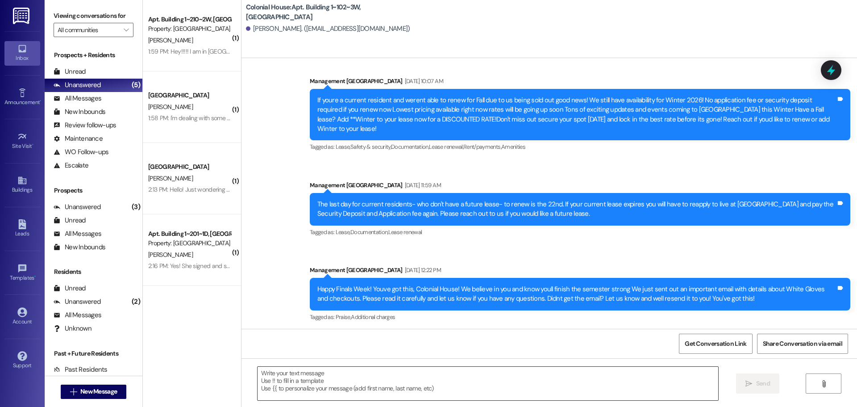
click at [302, 379] on textarea at bounding box center [487, 382] width 461 height 33
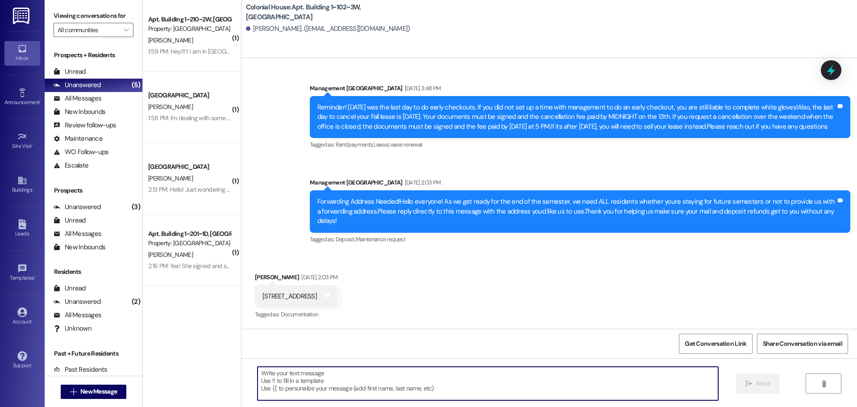
scroll to position [4589, 0]
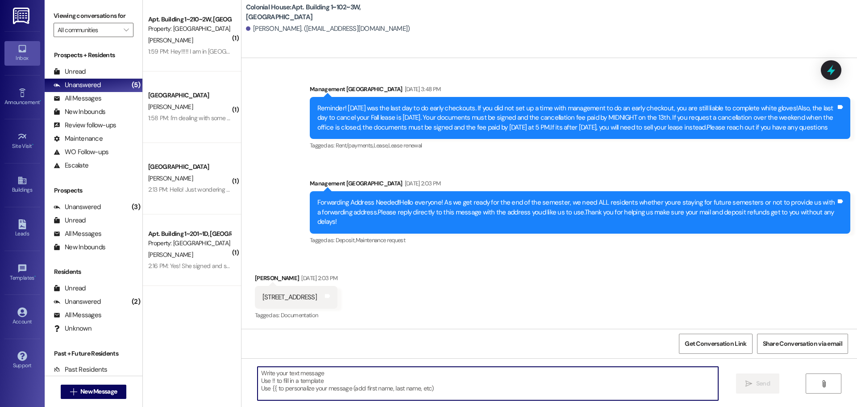
paste textarea "Hey [PERSON_NAME]! We’re 50% booked for Winter already and expect to sell out b…"
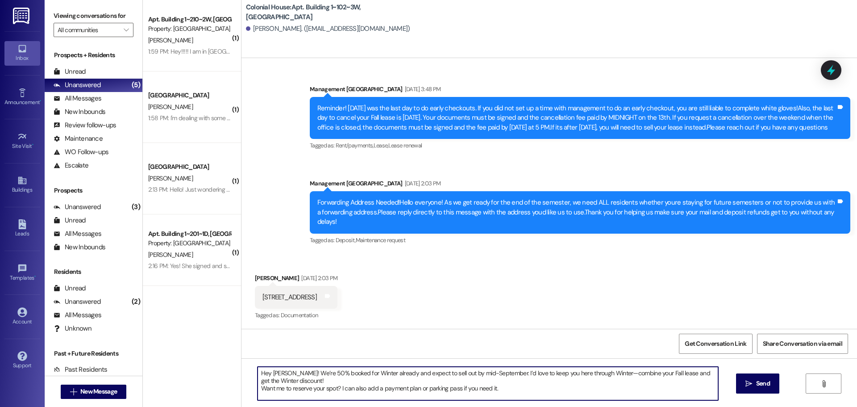
drag, startPoint x: 274, startPoint y: 372, endPoint x: 266, endPoint y: 373, distance: 8.1
click at [266, 373] on textarea "Hey [PERSON_NAME]! We’re 50% booked for Winter already and expect to sell out b…" at bounding box center [487, 382] width 461 height 33
drag, startPoint x: 484, startPoint y: 389, endPoint x: 248, endPoint y: 366, distance: 237.1
click at [253, 366] on div "Hey [PERSON_NAME]! We’re 50% booked for Winter already and expect to sell out b…" at bounding box center [483, 383] width 461 height 34
type textarea "Hey [PERSON_NAME]! We’re 50% booked for Winter already and expect to sell out b…"
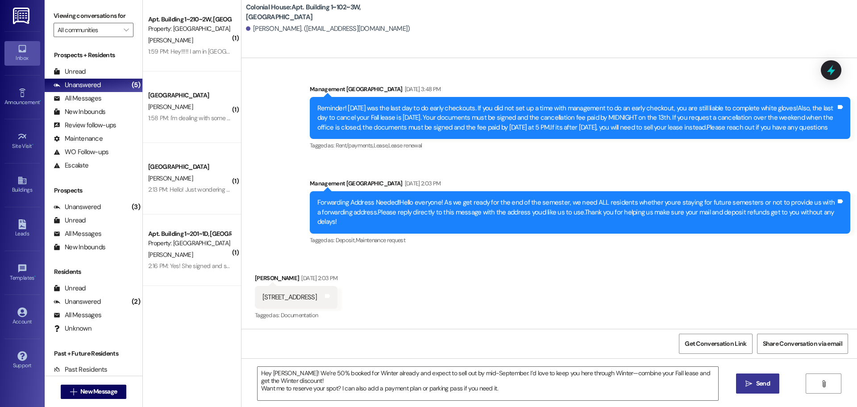
click at [754, 381] on span "Send" at bounding box center [762, 382] width 17 height 9
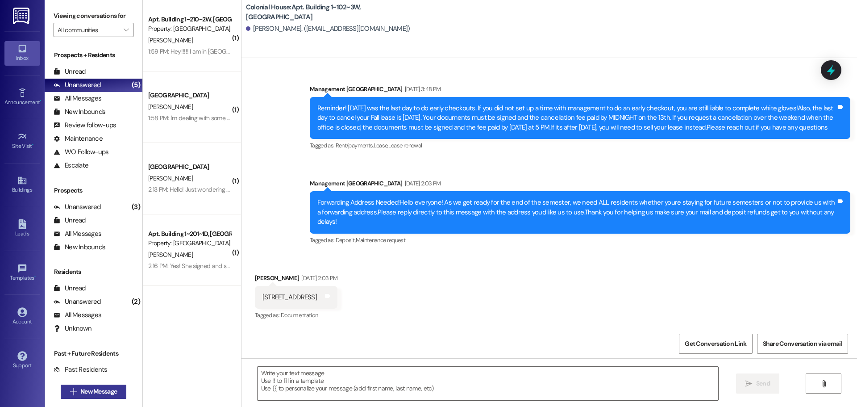
click at [95, 388] on span "New Message" at bounding box center [98, 390] width 37 height 9
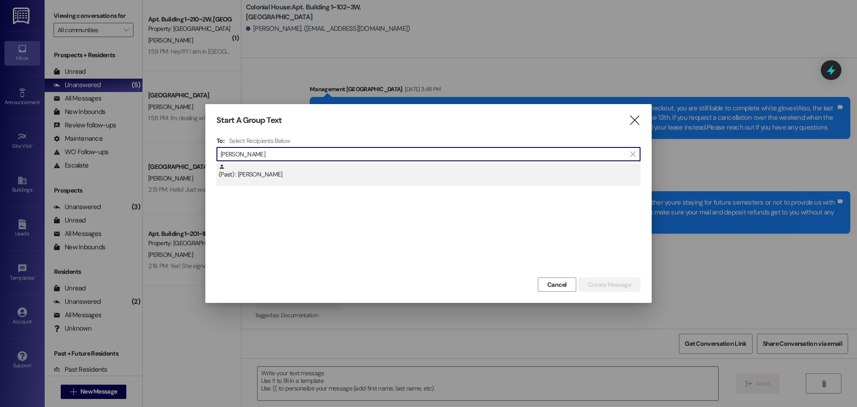
type input "[PERSON_NAME]"
click at [357, 182] on div "(Past) : [PERSON_NAME]" at bounding box center [428, 174] width 424 height 22
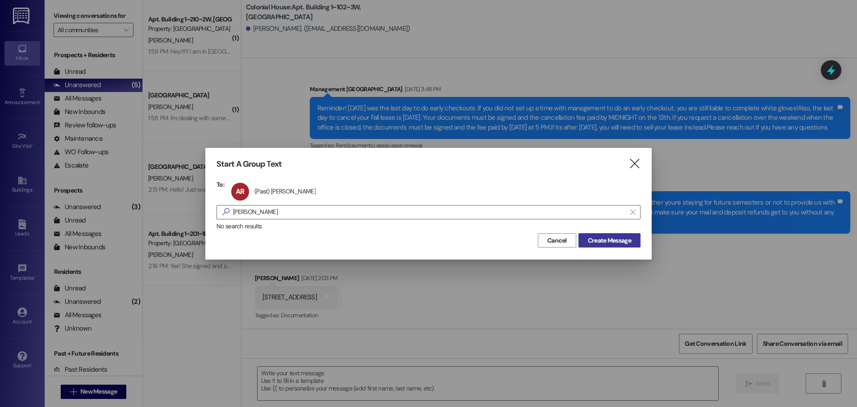
click at [636, 245] on button "Create Message" at bounding box center [609, 240] width 62 height 14
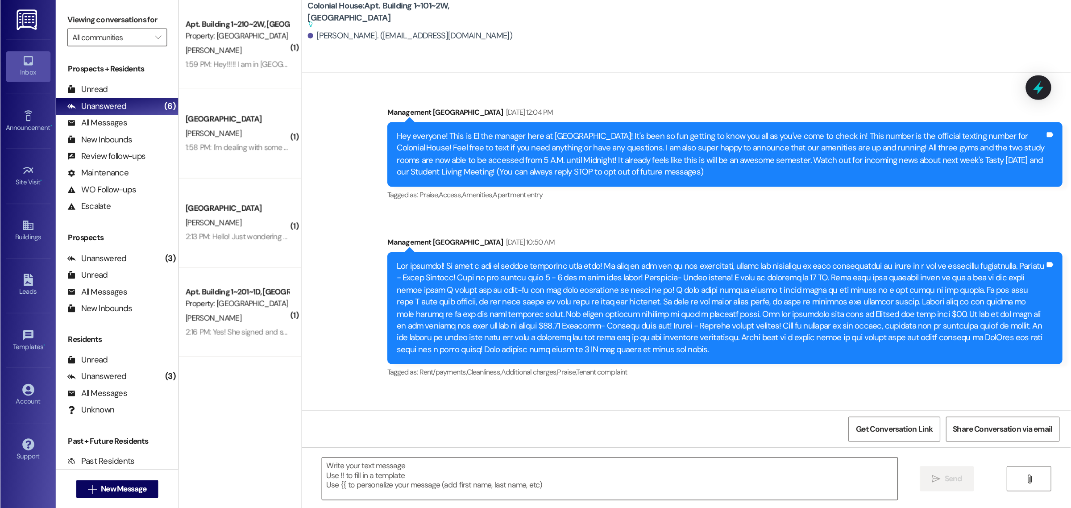
scroll to position [27695, 0]
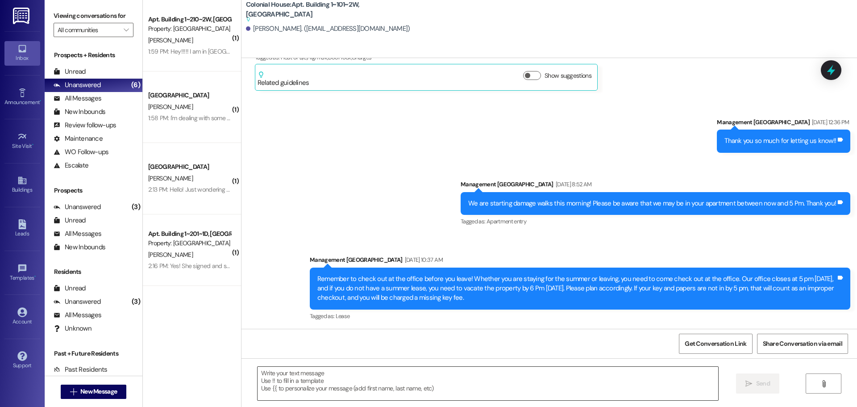
click at [314, 382] on textarea at bounding box center [487, 382] width 461 height 33
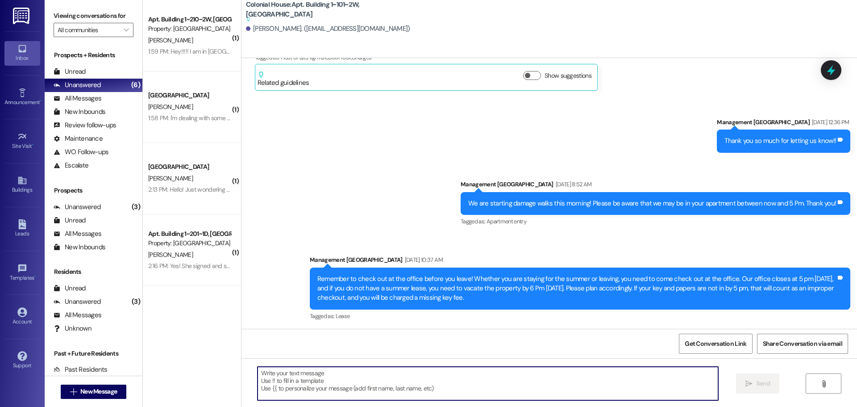
paste textarea "Hey [PERSON_NAME]! It’s MacKenna from [GEOGRAPHIC_DATA] 😊 We’re already 50% ful…"
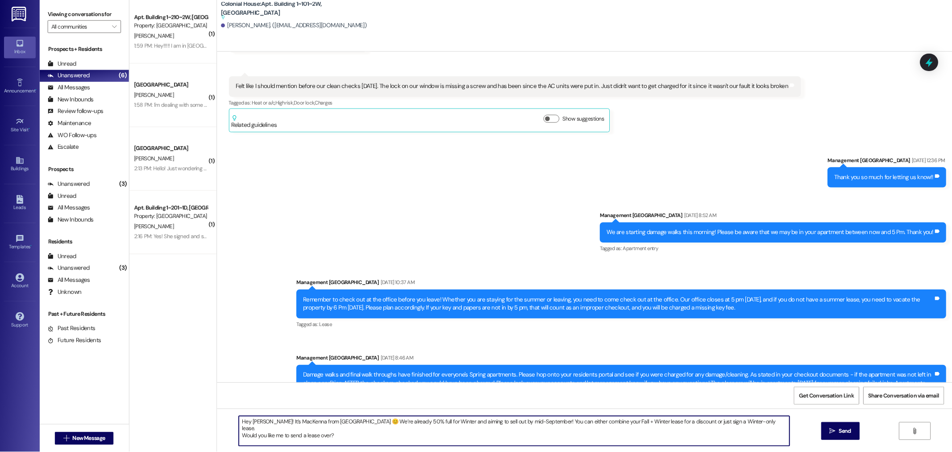
scroll to position [26653, 0]
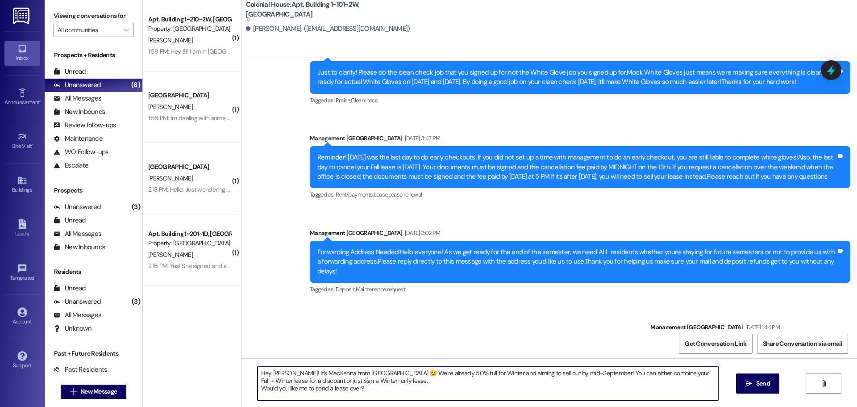
click at [322, 380] on textarea "Hey [PERSON_NAME]! It’s MacKenna from [GEOGRAPHIC_DATA] 😊 We’re already 50% ful…" at bounding box center [487, 382] width 461 height 33
click at [378, 382] on textarea "Hey [PERSON_NAME]! It’s MacKenna from [GEOGRAPHIC_DATA] 😊 We’re already 50% ful…" at bounding box center [487, 382] width 461 height 33
drag, startPoint x: 337, startPoint y: 385, endPoint x: 253, endPoint y: 363, distance: 86.7
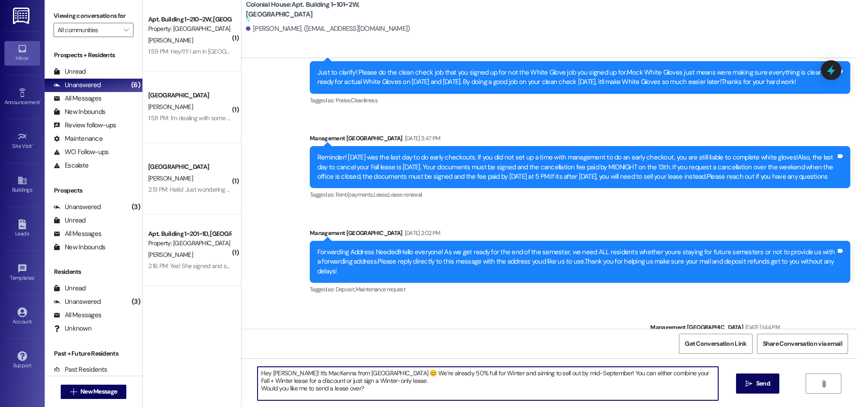
click at [253, 363] on div "Hey [PERSON_NAME]! It’s MacKenna from [GEOGRAPHIC_DATA] 😊 We’re already 50% ful…" at bounding box center [548, 391] width 615 height 67
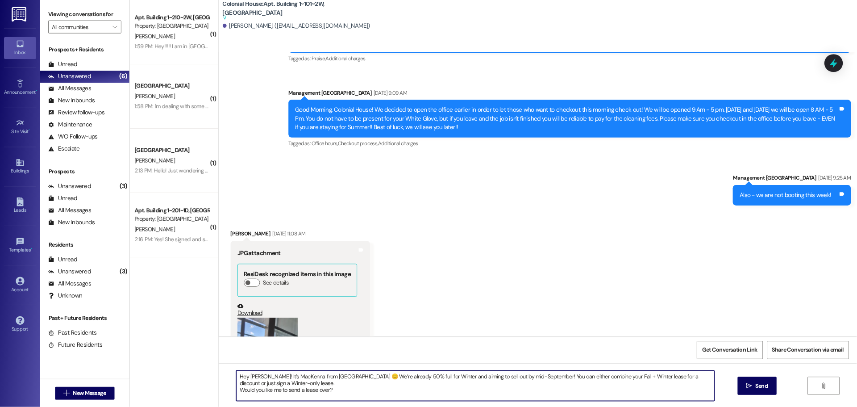
scroll to position [26662, 0]
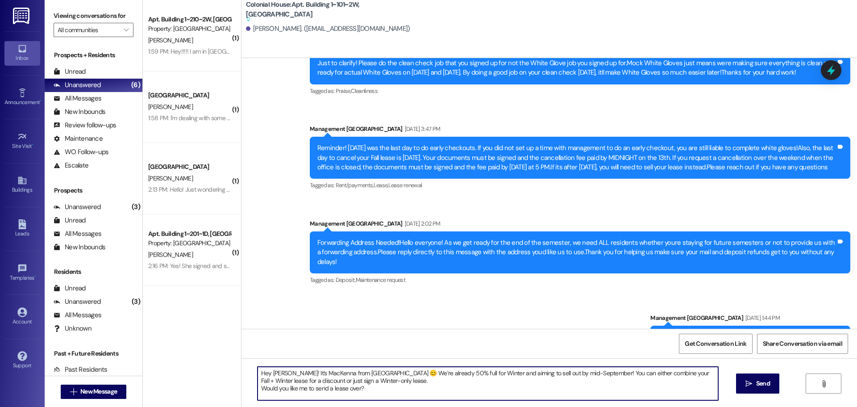
drag, startPoint x: 731, startPoint y: 0, endPoint x: 390, endPoint y: 386, distance: 515.3
click at [390, 386] on textarea "Hey [PERSON_NAME]! It’s MacKenna from [GEOGRAPHIC_DATA] 😊 We’re already 50% ful…" at bounding box center [487, 382] width 461 height 33
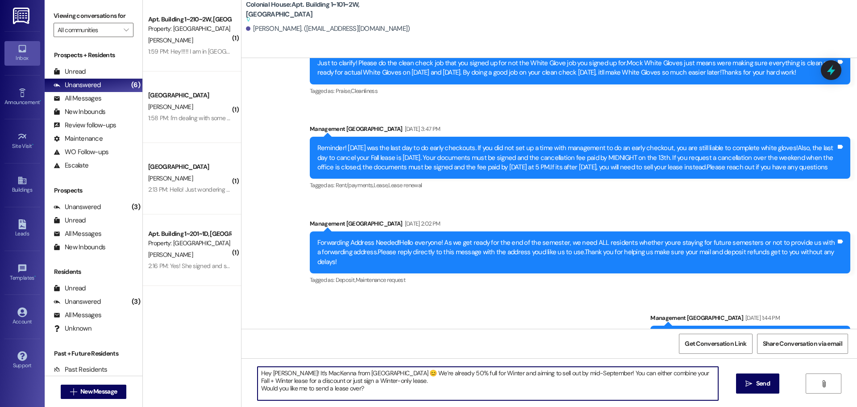
click at [381, 387] on textarea "Hey [PERSON_NAME]! It’s MacKenna from [GEOGRAPHIC_DATA] 😊 We’re already 50% ful…" at bounding box center [487, 382] width 461 height 33
drag, startPoint x: 367, startPoint y: 390, endPoint x: 236, endPoint y: 368, distance: 133.1
click at [241, 368] on div "Hey [PERSON_NAME]! It’s MacKenna from [GEOGRAPHIC_DATA] 😊 We’re already 50% ful…" at bounding box center [548, 391] width 615 height 67
paste textarea "A"
drag, startPoint x: 282, startPoint y: 371, endPoint x: 265, endPoint y: 373, distance: 17.5
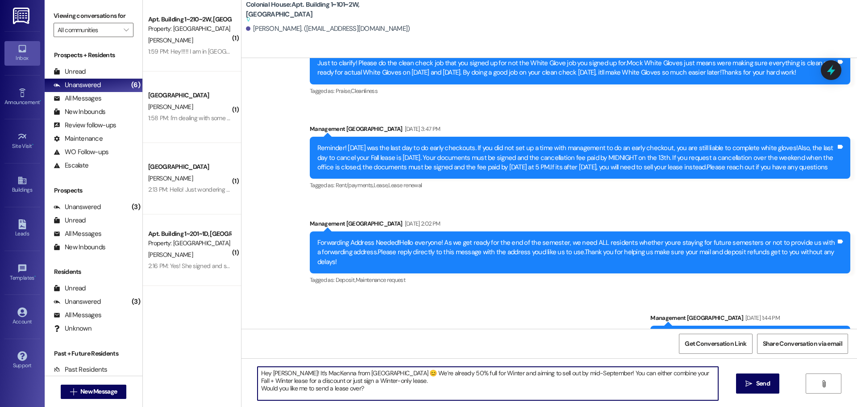
click at [265, 373] on textarea "Hey [PERSON_NAME]! It’s MacKenna from [GEOGRAPHIC_DATA] 😊 We’re already 50% ful…" at bounding box center [487, 382] width 461 height 33
type textarea "Hey Ally! It’s MacKenna from [GEOGRAPHIC_DATA] 😊 We’re already 50% full for Win…"
click at [742, 388] on button " Send" at bounding box center [757, 383] width 43 height 20
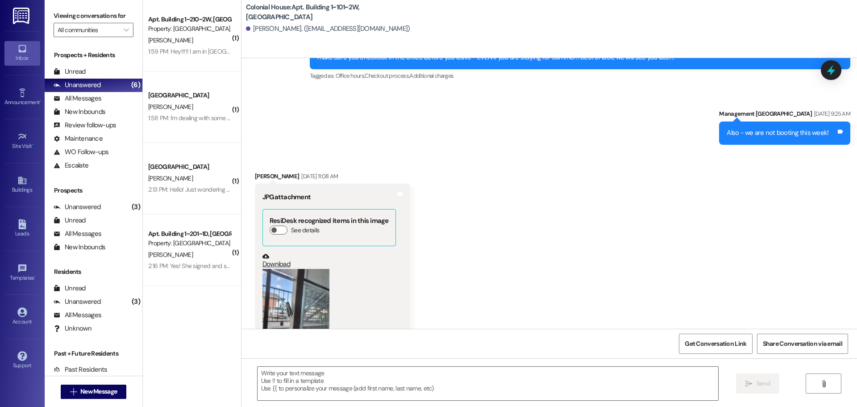
scroll to position [27342, 0]
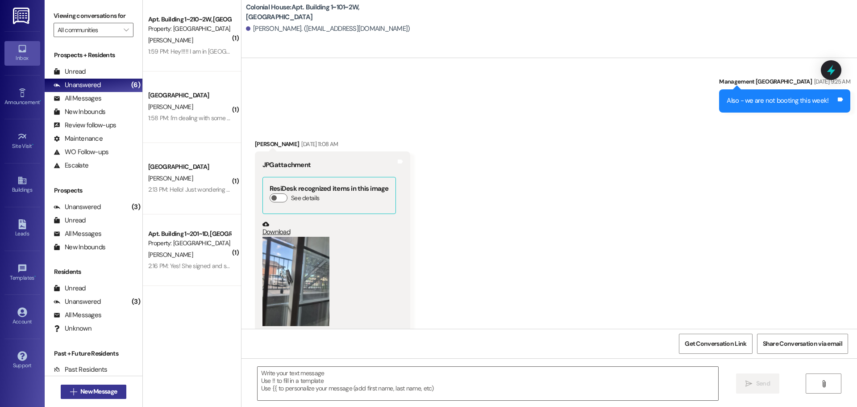
click at [94, 394] on span "New Message" at bounding box center [98, 390] width 37 height 9
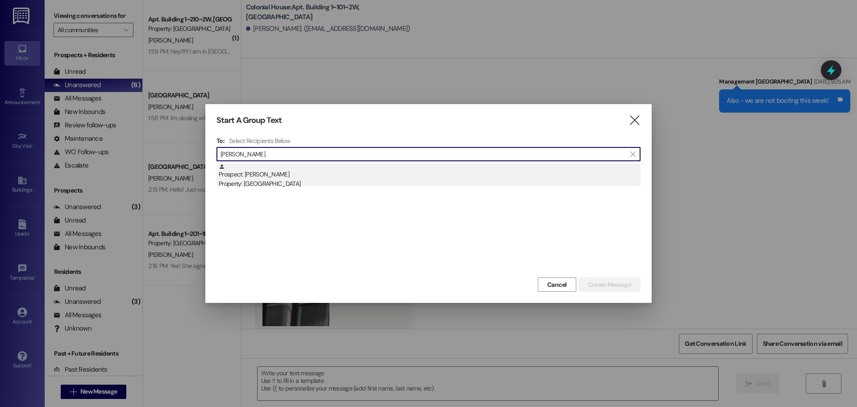
type input "[PERSON_NAME]"
click at [290, 181] on div "Property: [GEOGRAPHIC_DATA]" at bounding box center [430, 183] width 422 height 9
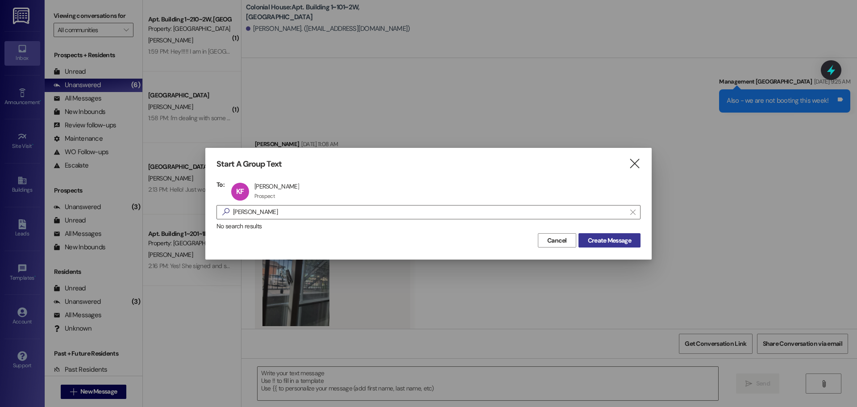
click at [618, 241] on span "Create Message" at bounding box center [609, 240] width 43 height 9
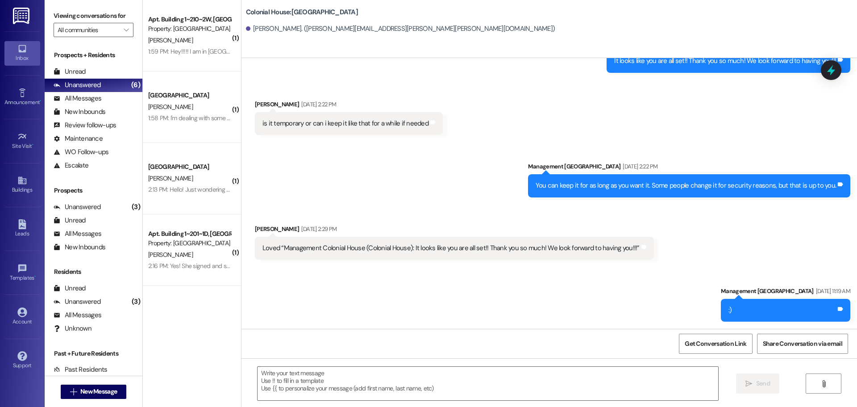
scroll to position [1994, 0]
click at [290, 370] on textarea at bounding box center [487, 382] width 461 height 33
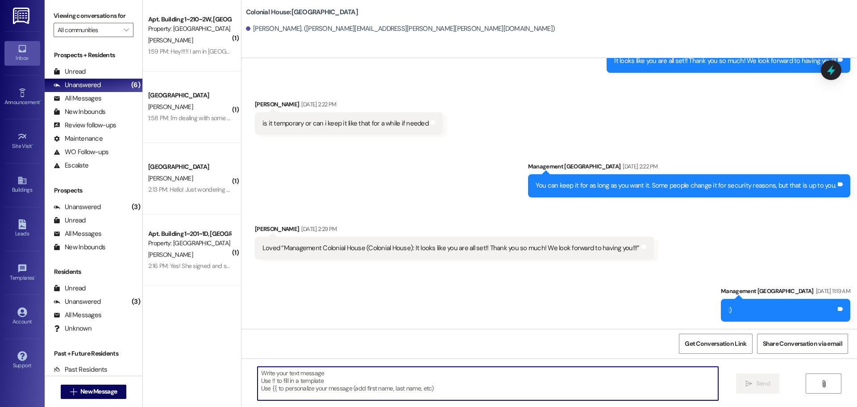
paste textarea "Hey [PERSON_NAME]! It’s MacKenna from [GEOGRAPHIC_DATA] 😊 We’re already 50% ful…"
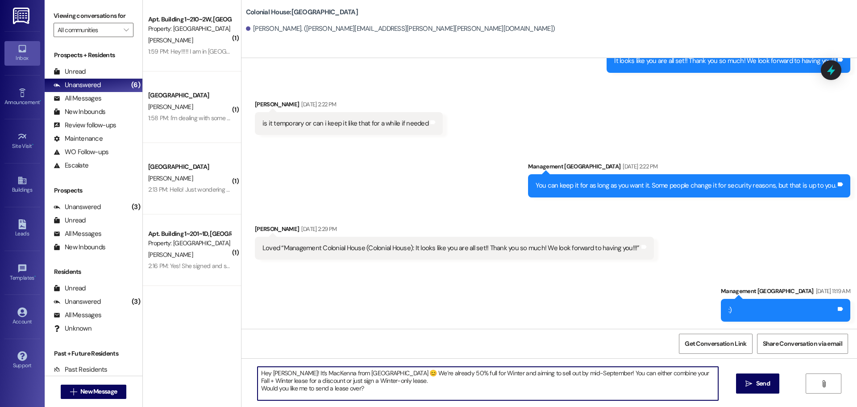
click at [278, 373] on textarea "Hey [PERSON_NAME]! It’s MacKenna from [GEOGRAPHIC_DATA] 😊 We’re already 50% ful…" at bounding box center [487, 382] width 461 height 33
drag, startPoint x: 281, startPoint y: 373, endPoint x: 266, endPoint y: 372, distance: 14.7
click at [266, 372] on textarea "Hey [PERSON_NAME]! It’s MacKenna from [GEOGRAPHIC_DATA] 😊 We’re already 50% ful…" at bounding box center [487, 382] width 461 height 33
type textarea "Hey [PERSON_NAME]! It’s MacKenna from [GEOGRAPHIC_DATA] 😊 We’re already 50% ful…"
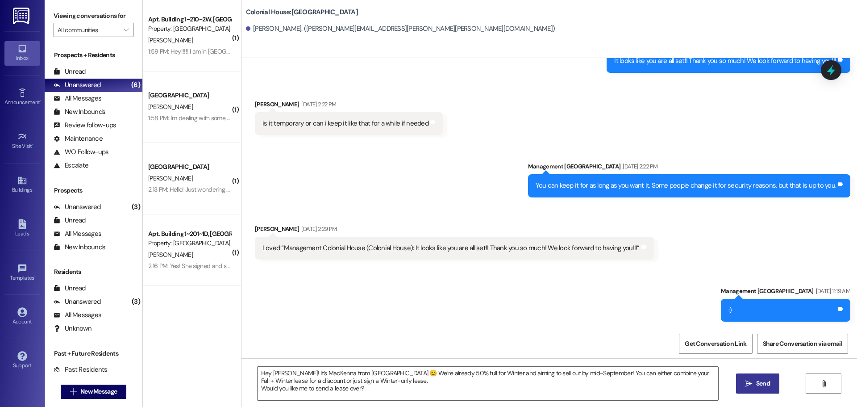
click at [744, 381] on span " Send" at bounding box center [757, 382] width 28 height 9
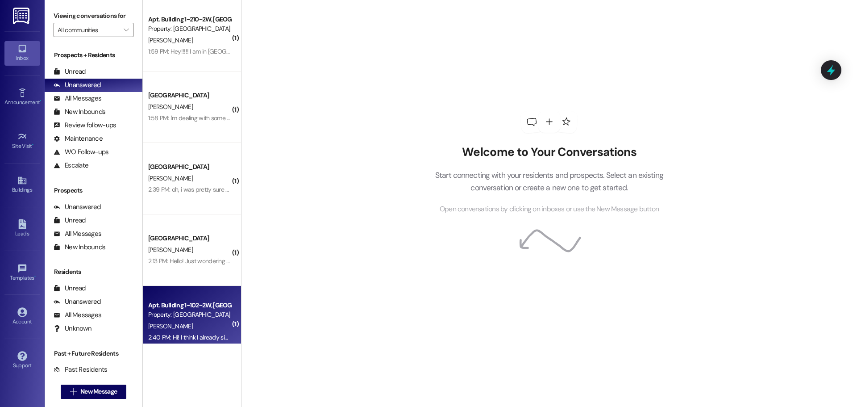
click at [192, 335] on div "2:40 PM: Hi! I think I already signed for a winter year long lease 2:40 PM: Hi!…" at bounding box center [228, 337] width 161 height 8
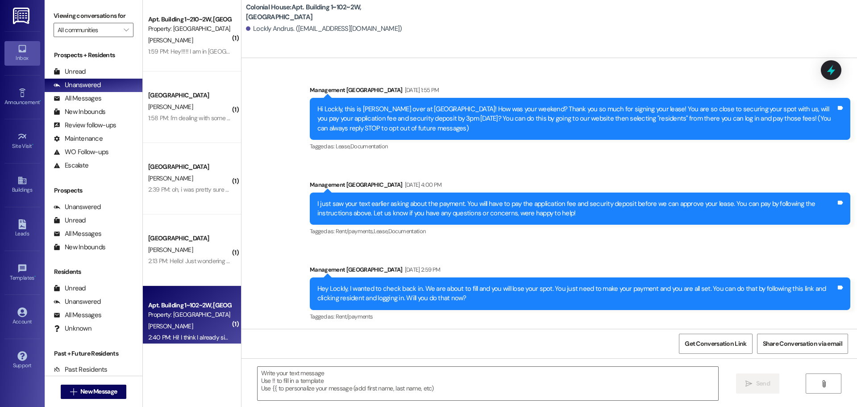
scroll to position [24796, 0]
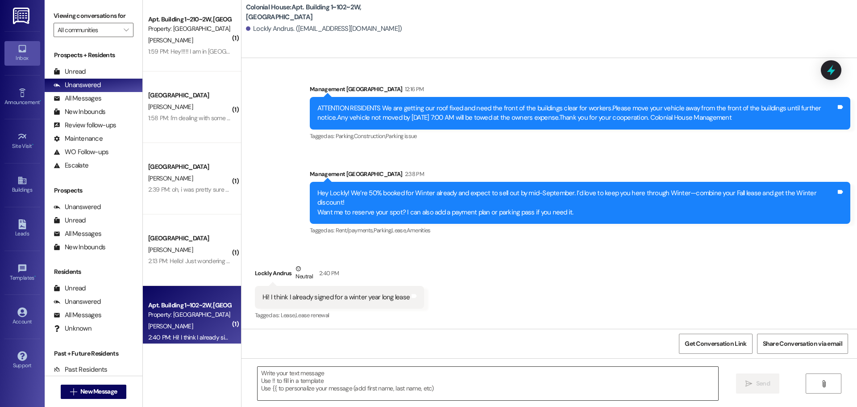
click at [317, 381] on textarea at bounding box center [487, 382] width 461 height 33
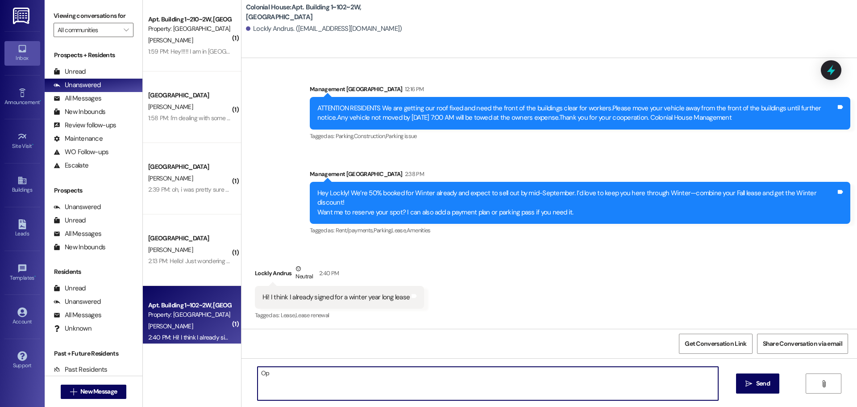
type textarea "O"
type textarea "a"
type textarea "You are right! So sorry, I went off our old document for lease dates and not ou…"
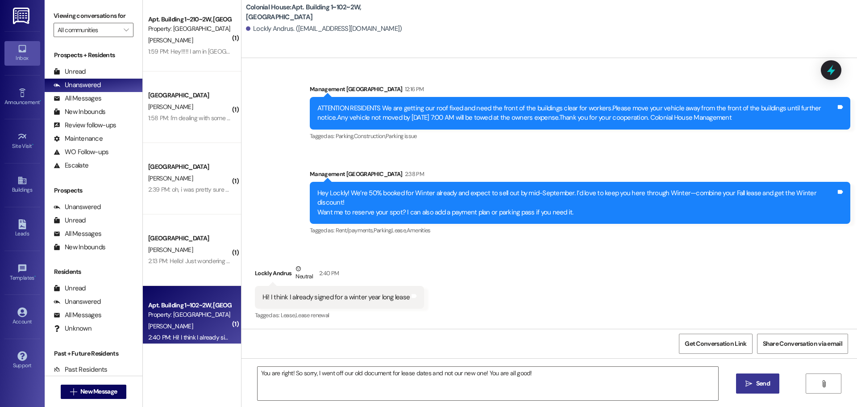
click at [751, 384] on icon "" at bounding box center [748, 383] width 7 height 7
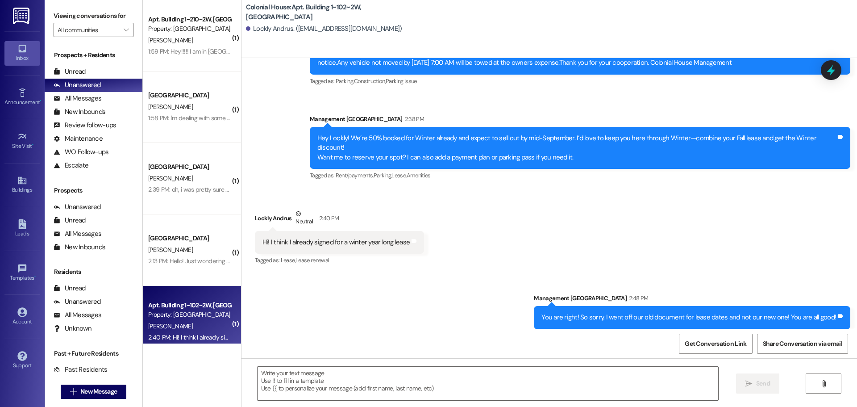
scroll to position [24858, 0]
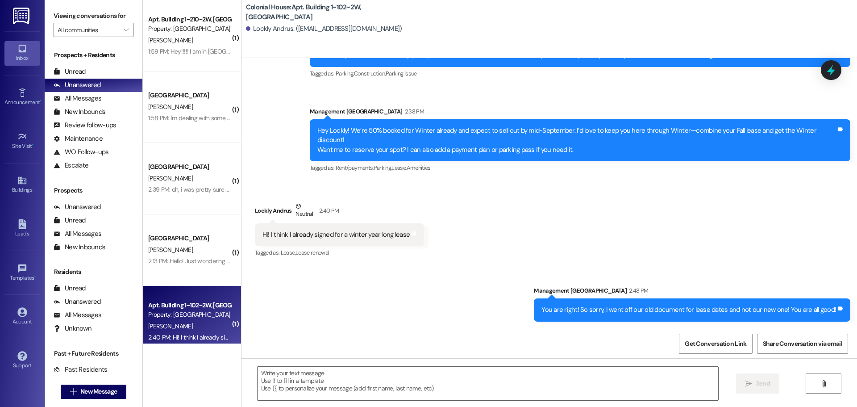
click at [577, 310] on div "You are right! So sorry, I went off our old document for lease dates and not ou…" at bounding box center [688, 309] width 295 height 9
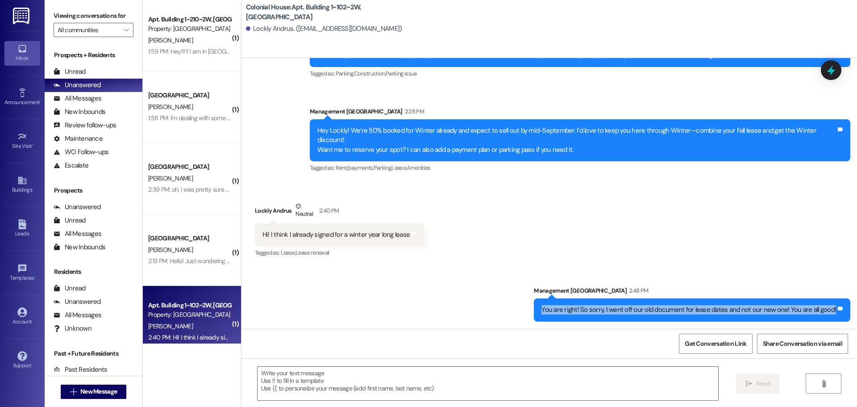
click at [577, 310] on div "You are right! So sorry, I went off our old document for lease dates and not ou…" at bounding box center [688, 309] width 295 height 9
copy div "You are right! So sorry, I went off our old document for lease dates and not ou…"
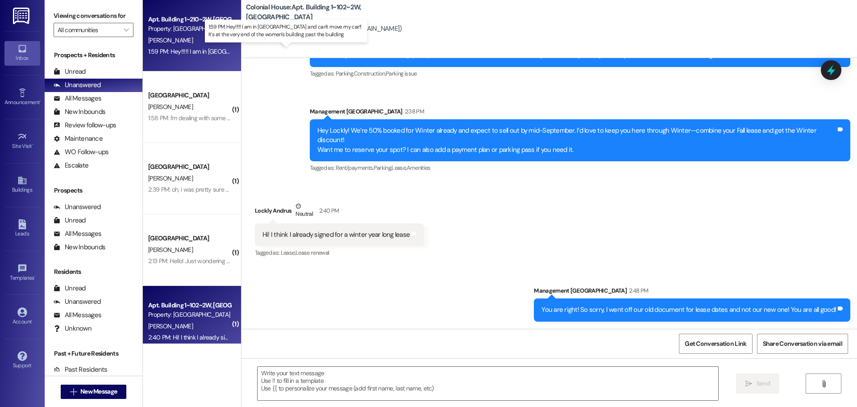
click at [186, 54] on div "1:59 PM: Hey!!!!! I am in Boise and can't move my car!! It's at the very end of…" at bounding box center [316, 51] width 336 height 8
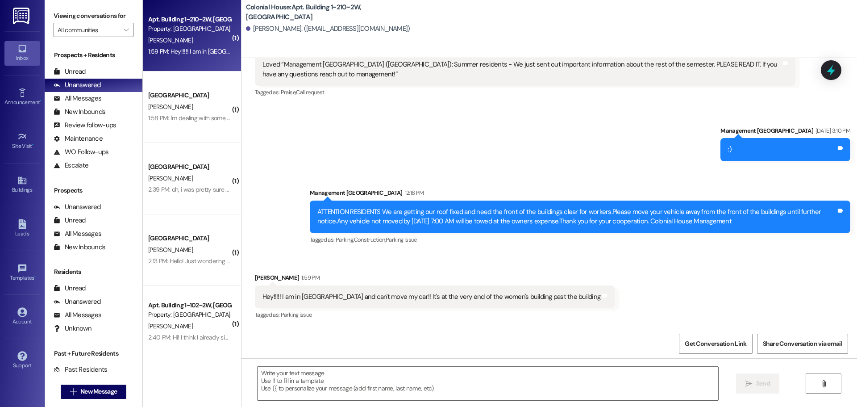
scroll to position [32682, 0]
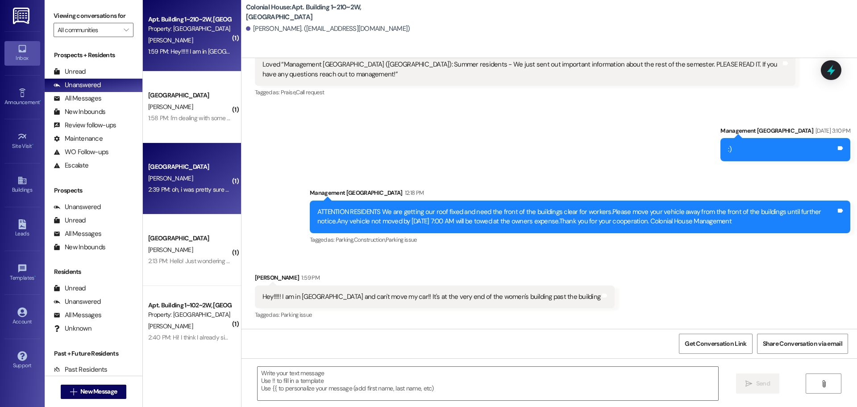
click at [177, 193] on div "2:39 PM: oh, i was pretty sure that we already had the fall/winter contract. i …" at bounding box center [294, 189] width 292 height 8
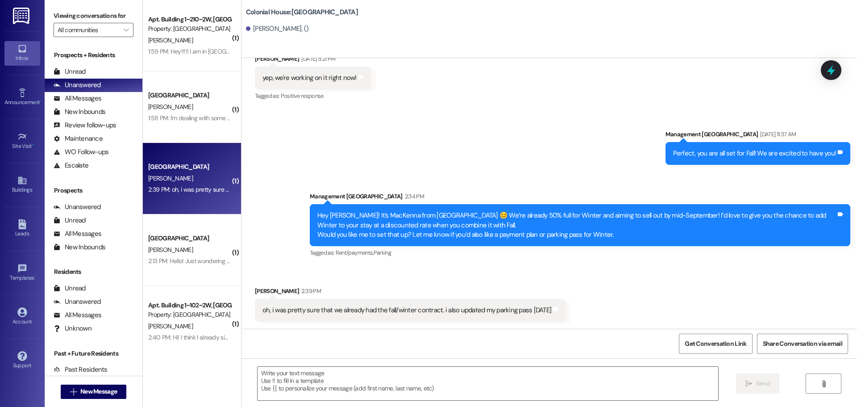
scroll to position [1347, 0]
click at [272, 368] on textarea at bounding box center [487, 382] width 461 height 33
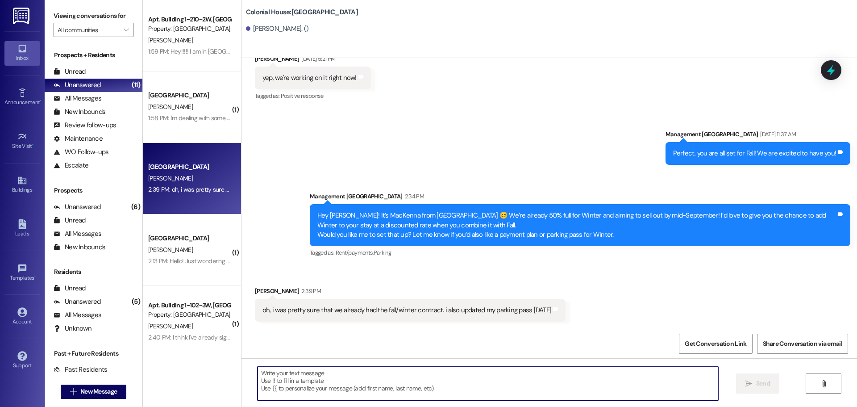
paste textarea "You are right! So sorry, I went off our old document for lease dates and not ou…"
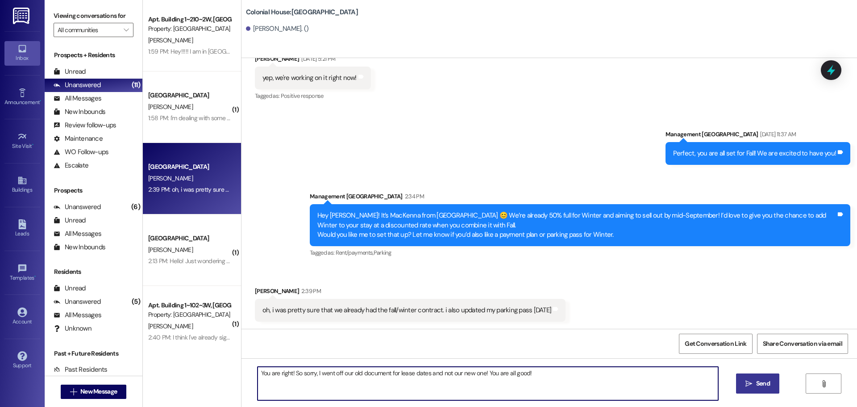
type textarea "You are right! So sorry, I went off our old document for lease dates and not ou…"
click at [742, 380] on button " Send" at bounding box center [757, 383] width 43 height 20
